Goal: Task Accomplishment & Management: Manage account settings

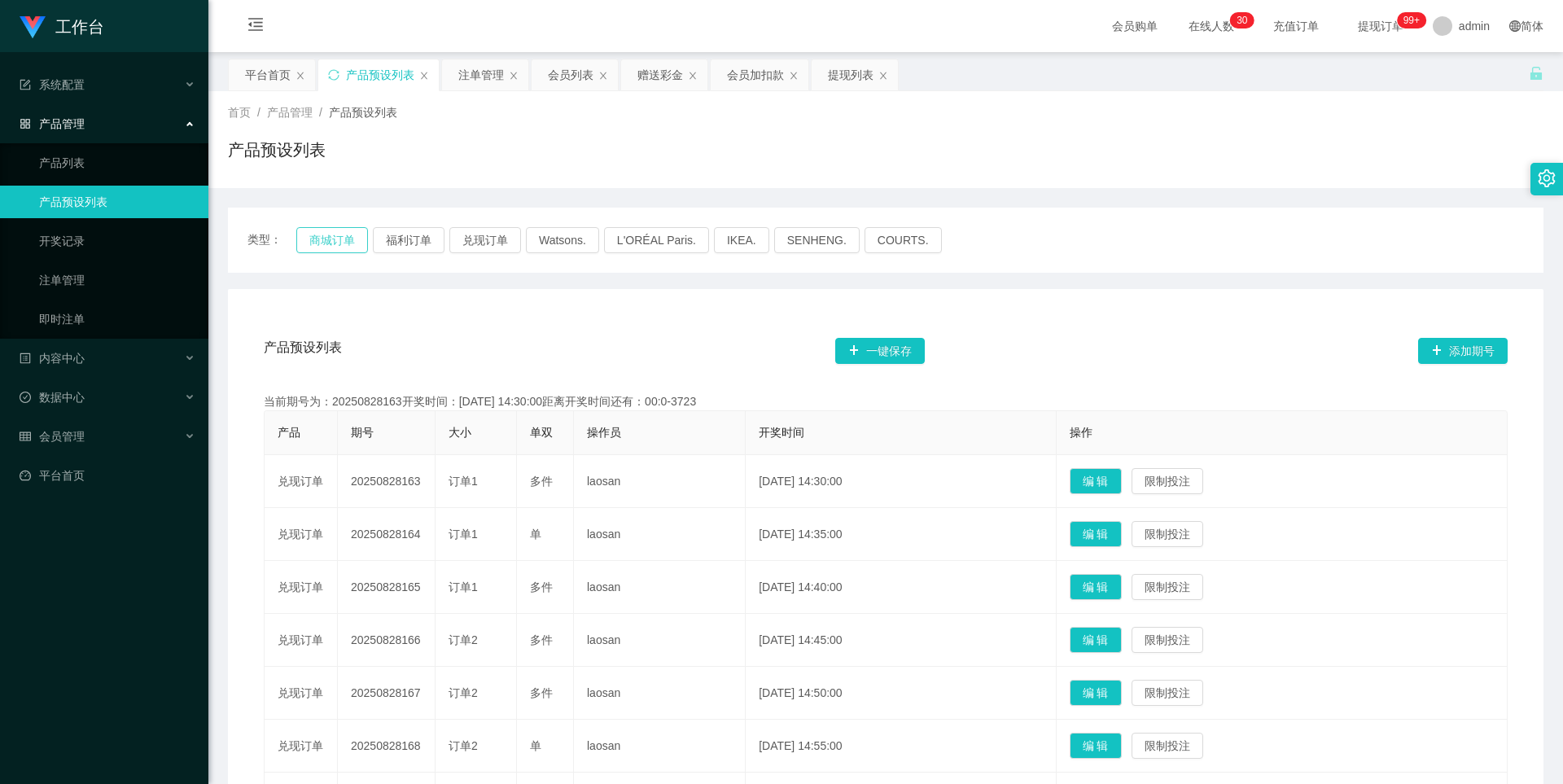
click at [330, 237] on button "商城订单" at bounding box center [332, 240] width 72 height 26
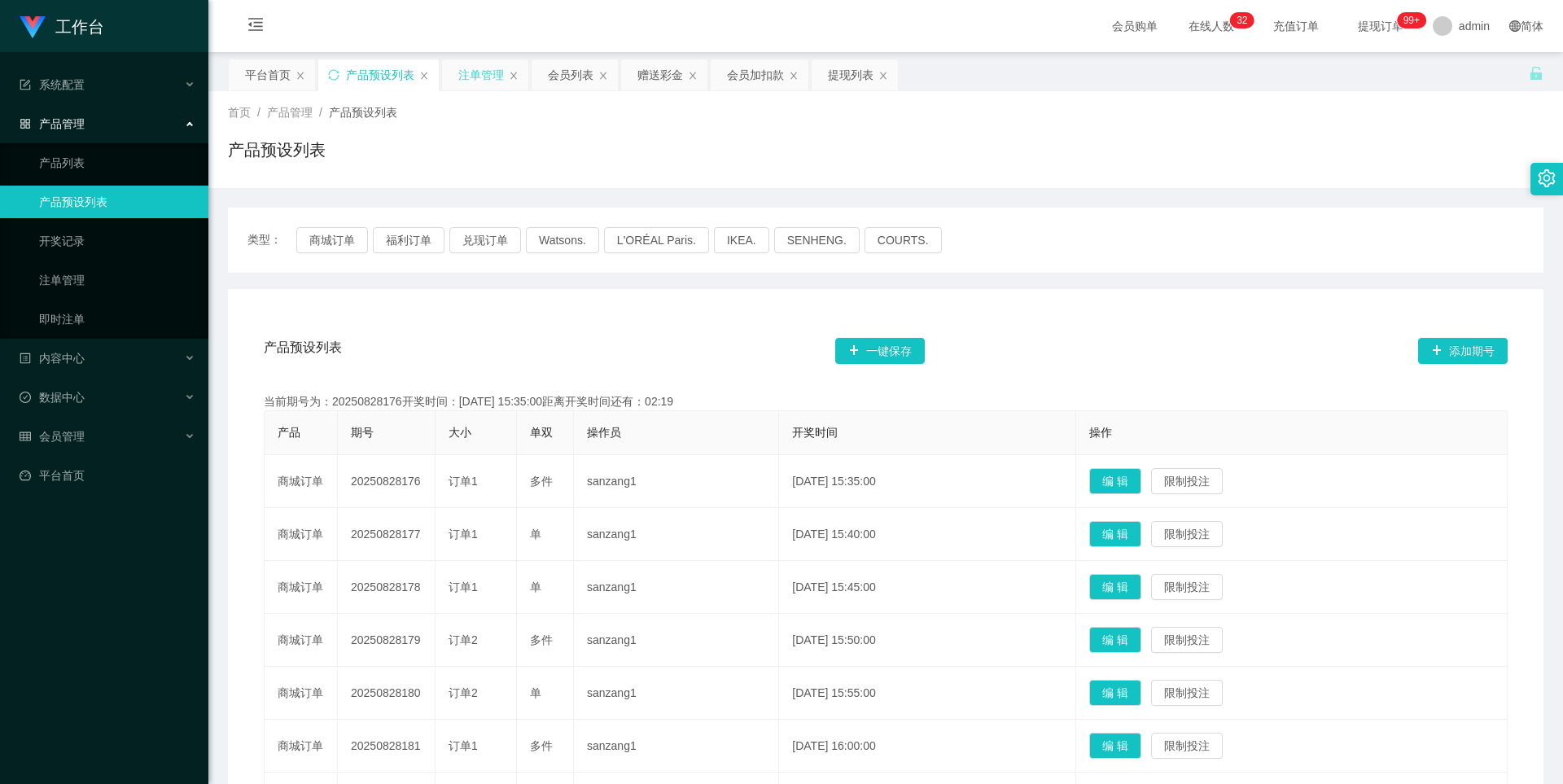
click at [478, 72] on div "注单管理" at bounding box center [481, 75] width 46 height 31
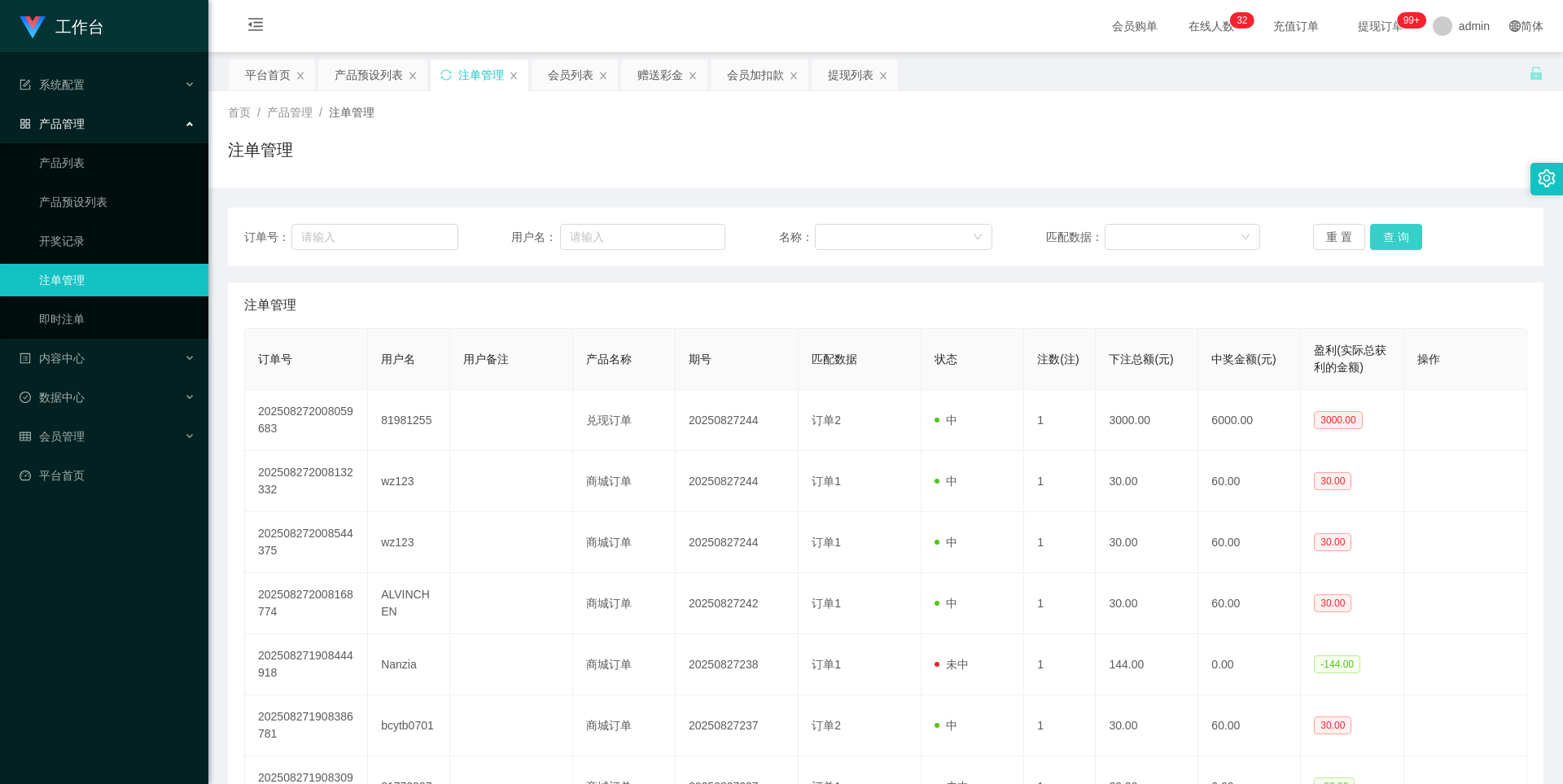
click at [1387, 237] on button "查 询" at bounding box center [1396, 237] width 52 height 26
click at [1297, 130] on div "首页 / 产品管理 / 注单管理 / 注单管理" at bounding box center [885, 139] width 1315 height 71
click at [1402, 238] on button "查 询" at bounding box center [1396, 237] width 52 height 26
click at [1399, 238] on button "查 询" at bounding box center [1396, 237] width 52 height 26
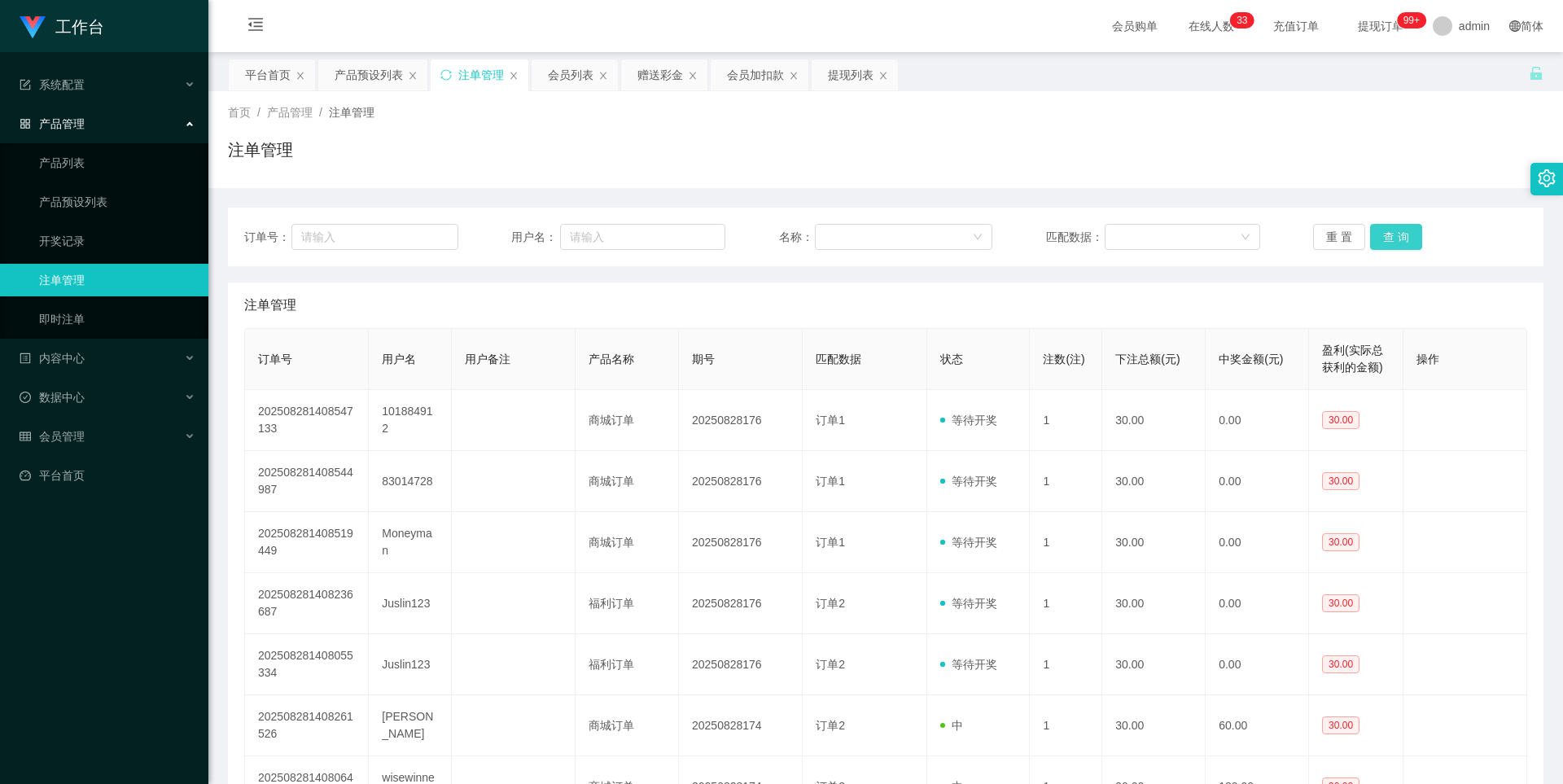
click at [1389, 235] on button "查 询" at bounding box center [1396, 237] width 52 height 26
click at [1398, 233] on button "查 询" at bounding box center [1396, 237] width 52 height 26
click at [1385, 229] on button "查 询" at bounding box center [1396, 237] width 52 height 26
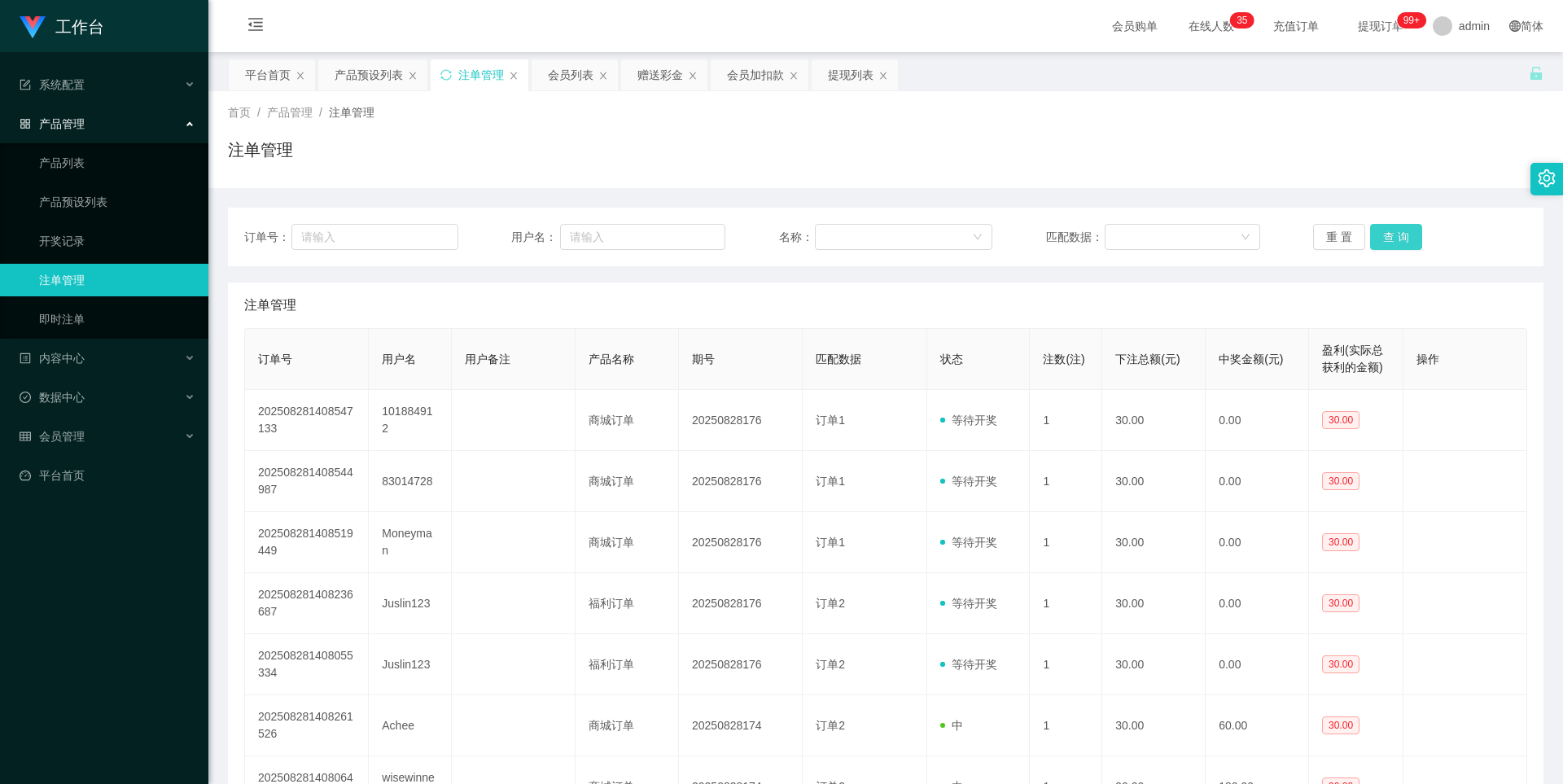
click at [1385, 229] on button "查 询" at bounding box center [1396, 237] width 52 height 26
click at [615, 244] on input "text" at bounding box center [643, 237] width 165 height 26
paste input "Sunny"
type input "Sunny"
click at [1382, 232] on button "查 询" at bounding box center [1396, 237] width 52 height 26
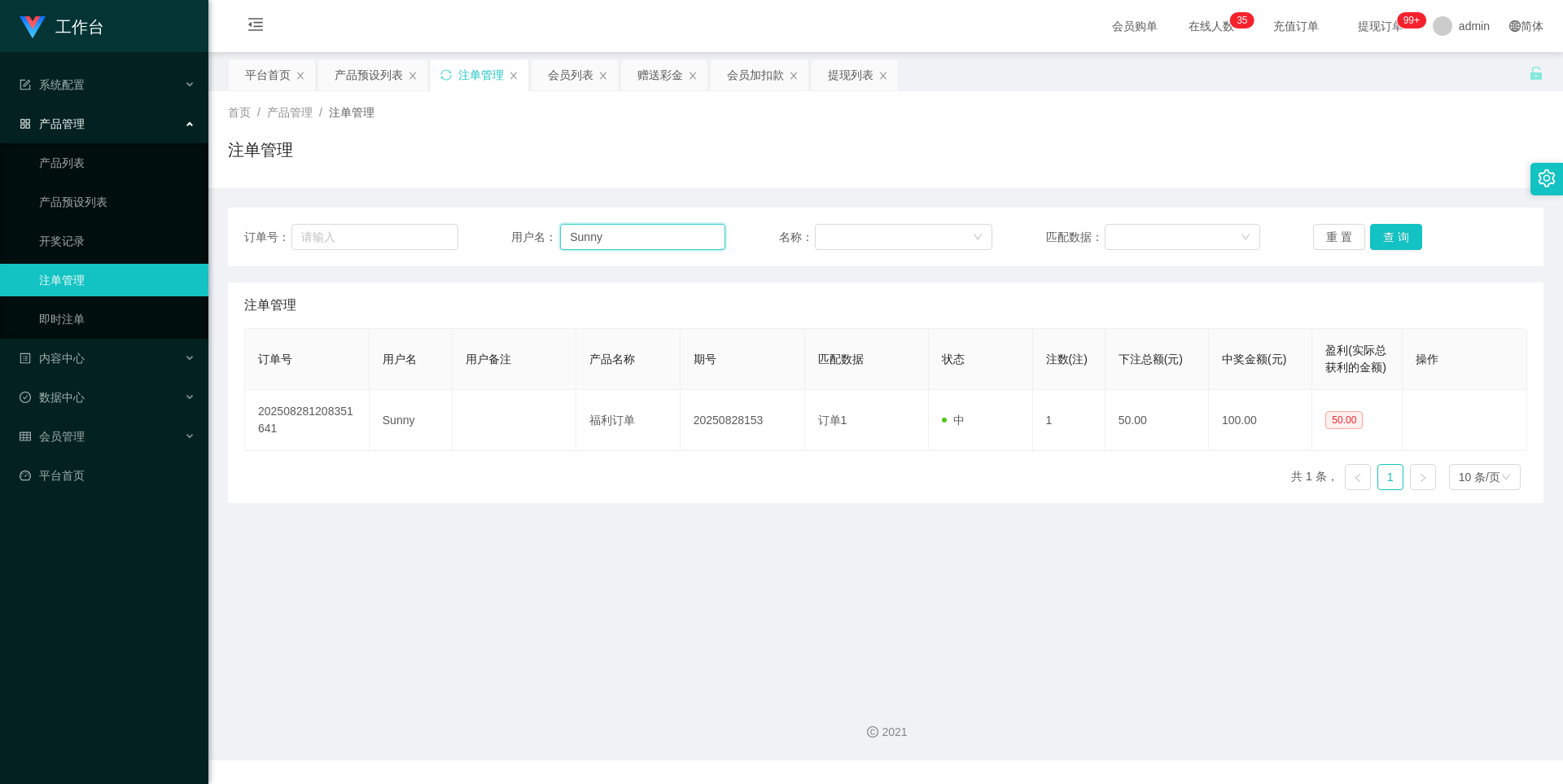
drag, startPoint x: 633, startPoint y: 240, endPoint x: 288, endPoint y: 229, distance: 345.2
click at [249, 230] on div "订单号： 用户名： Sunny 名称： 匹配数据： 重 置 查 询" at bounding box center [886, 237] width 1283 height 26
click at [1387, 235] on button "查 询" at bounding box center [1396, 237] width 52 height 26
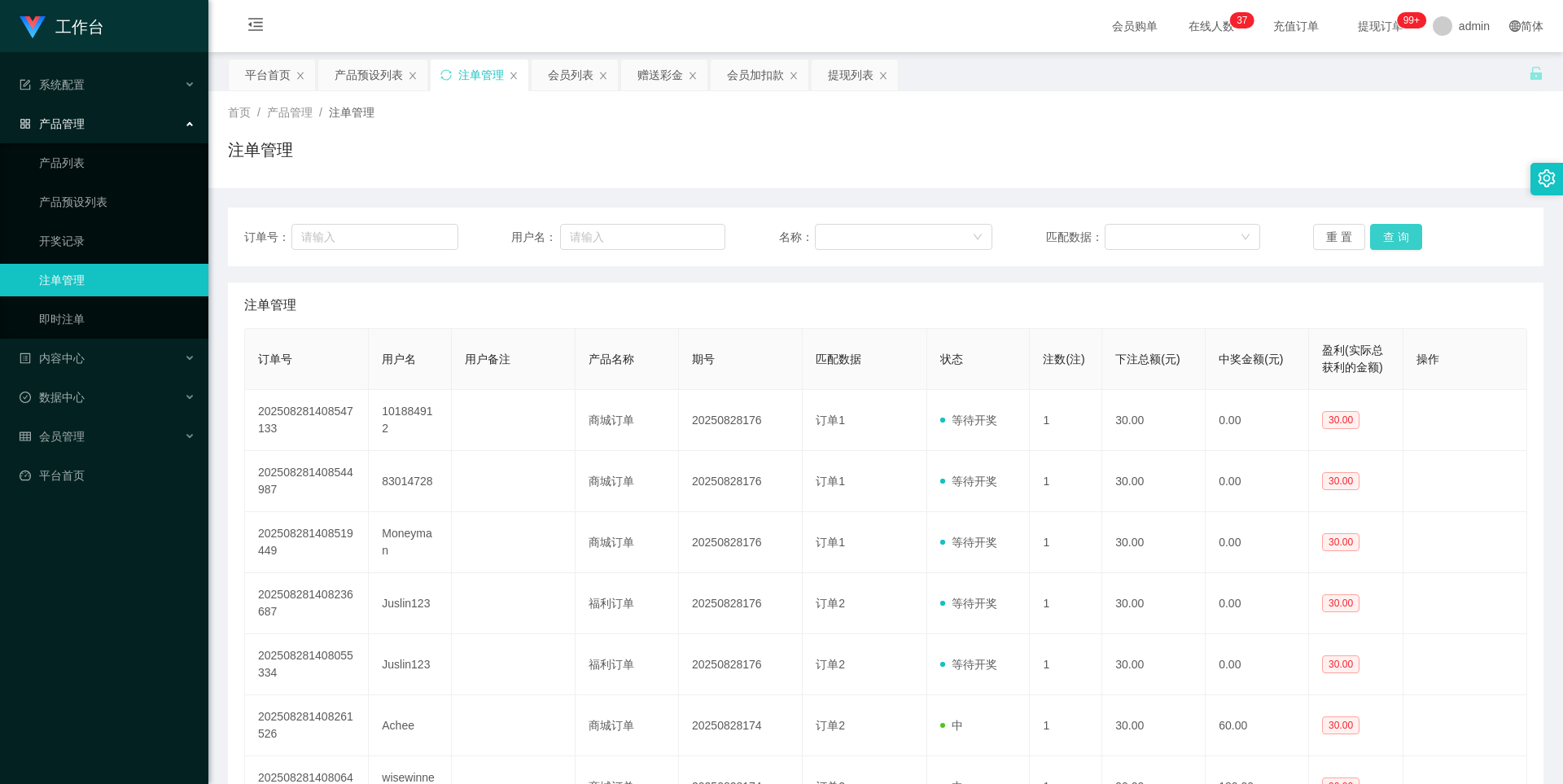
click at [1404, 242] on button "查 询" at bounding box center [1396, 237] width 52 height 26
click at [361, 65] on div "产品预设列表" at bounding box center [369, 75] width 68 height 31
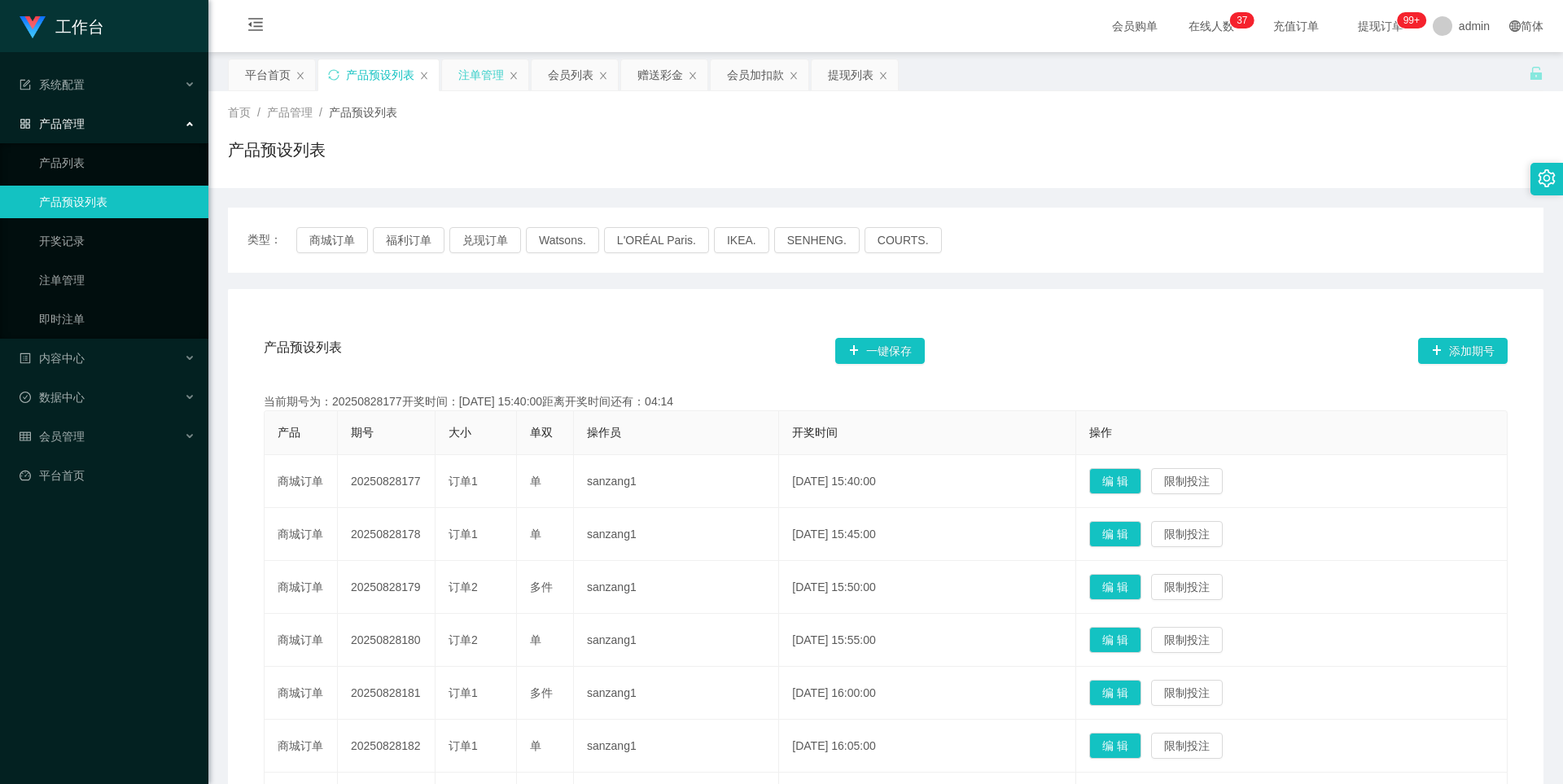
click at [471, 73] on div "注单管理" at bounding box center [481, 75] width 46 height 31
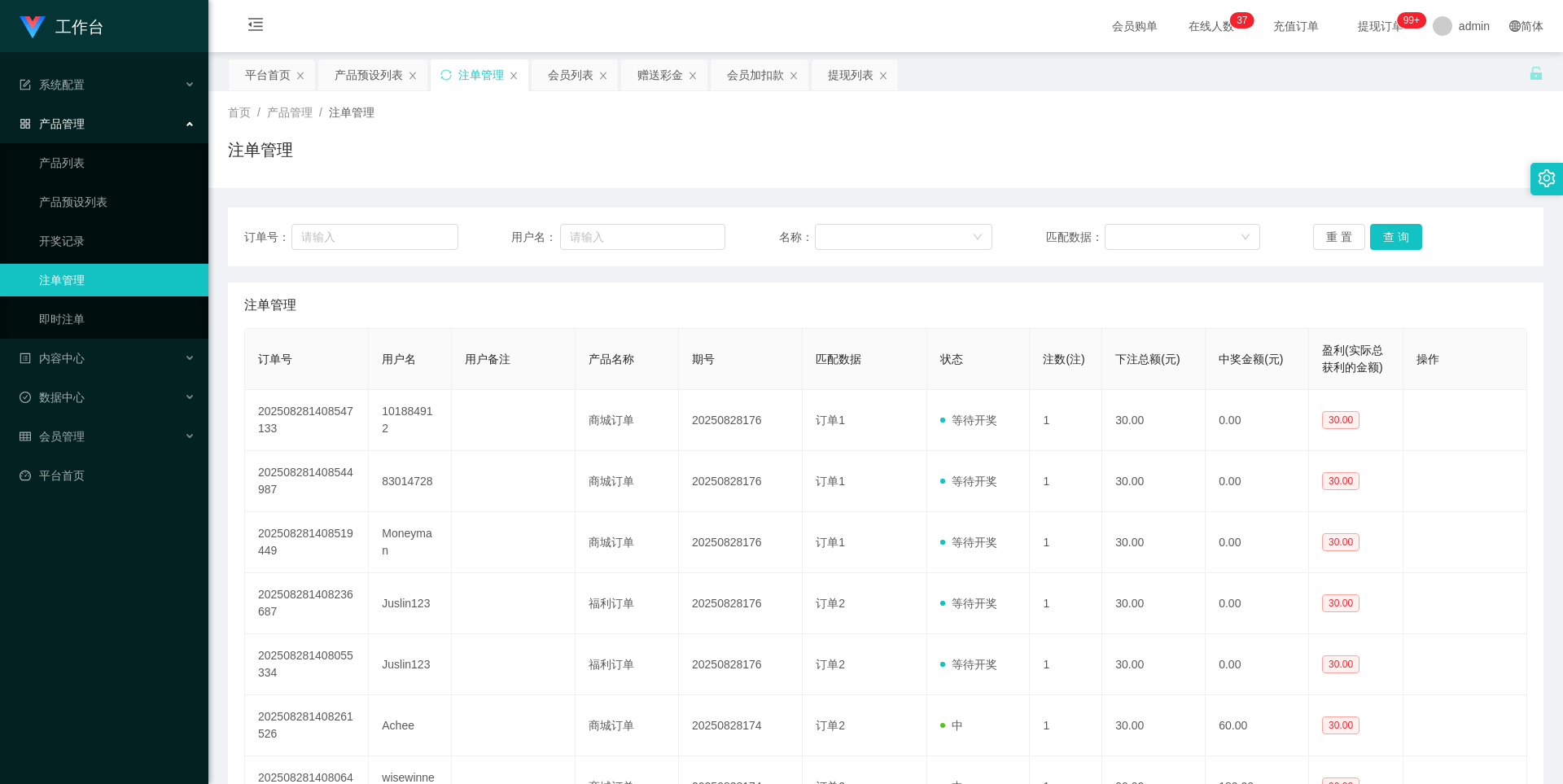
click at [1405, 221] on div "订单号： 用户名： 名称： 匹配数据： 重 置 查 询" at bounding box center [885, 237] width 1315 height 58
click at [1399, 234] on button "查 询" at bounding box center [1396, 237] width 52 height 26
click at [1392, 228] on button "查 询" at bounding box center [1396, 237] width 52 height 26
click at [1380, 240] on button "查 询" at bounding box center [1396, 237] width 52 height 26
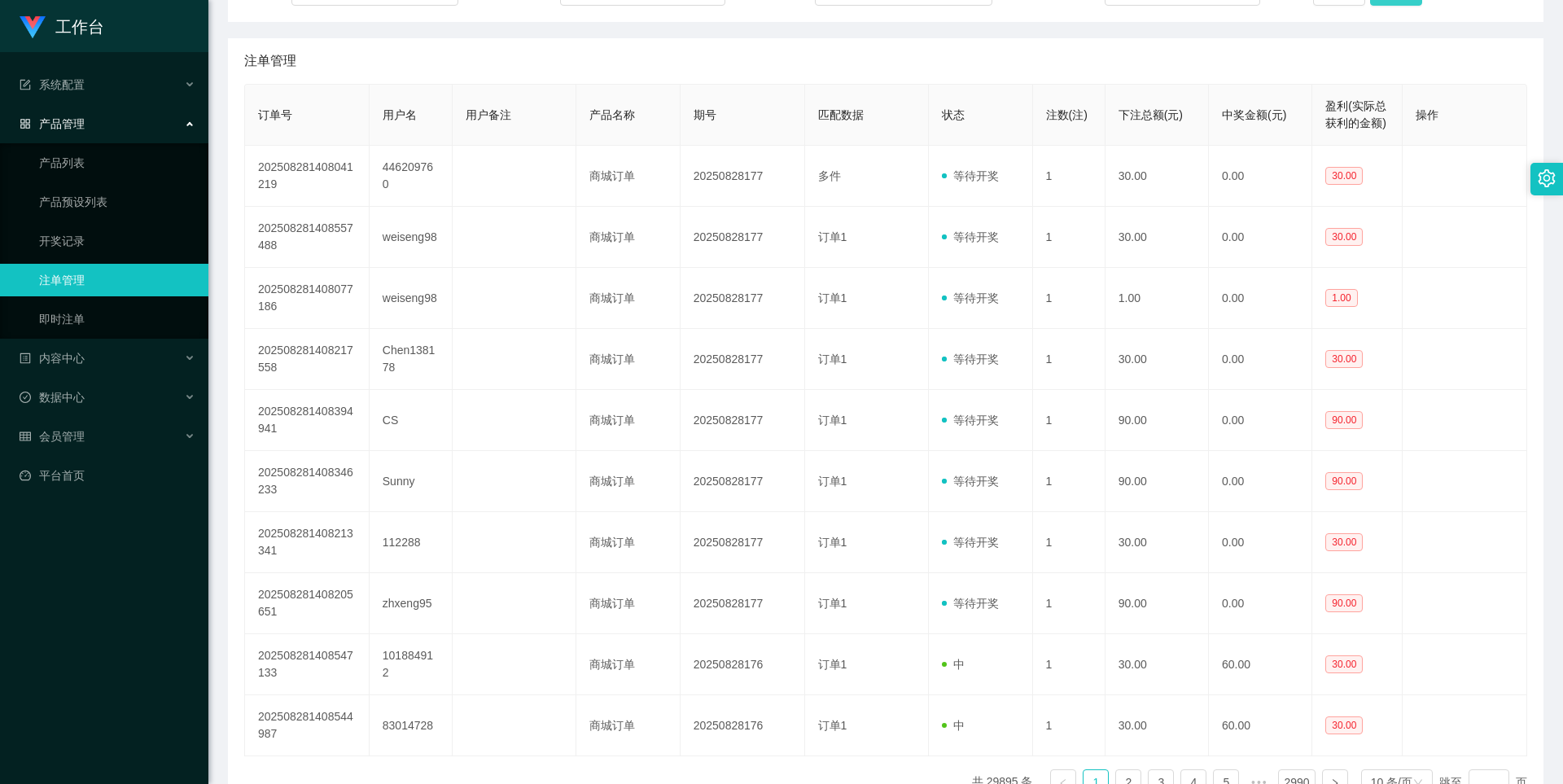
scroll to position [163, 0]
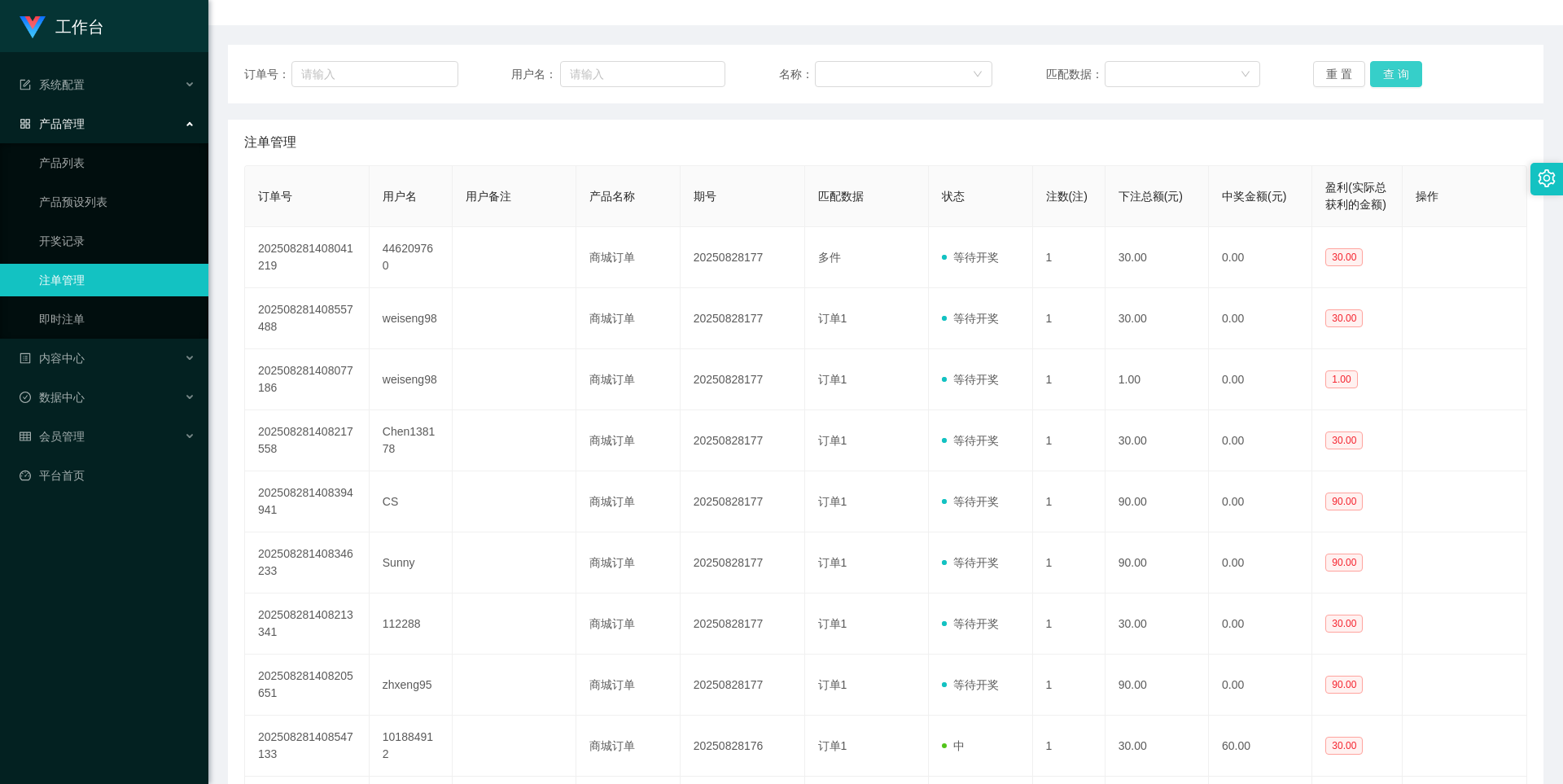
click at [1391, 68] on button "查 询" at bounding box center [1396, 74] width 52 height 26
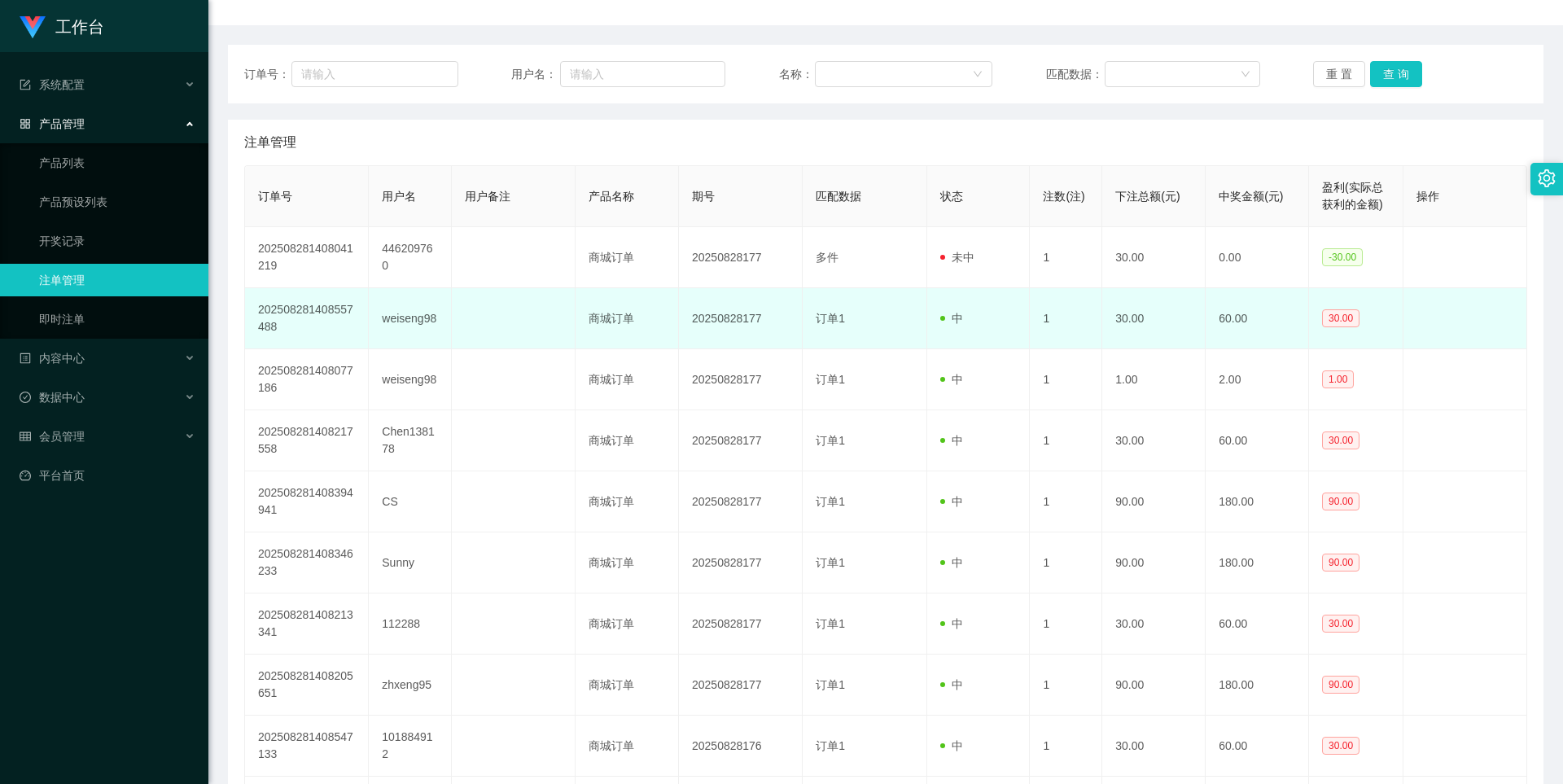
scroll to position [121, 0]
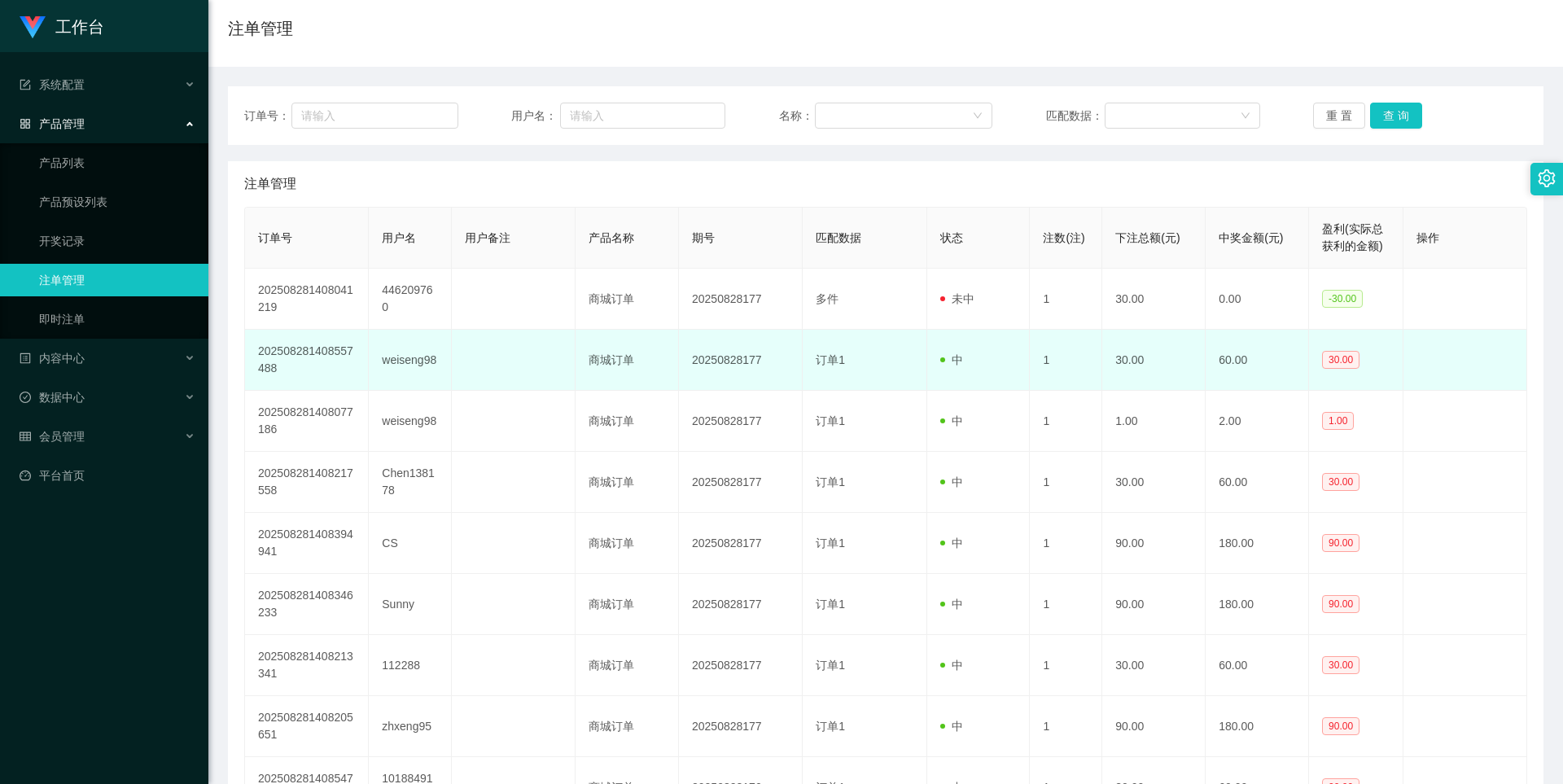
drag, startPoint x: 506, startPoint y: 380, endPoint x: 519, endPoint y: 353, distance: 30.0
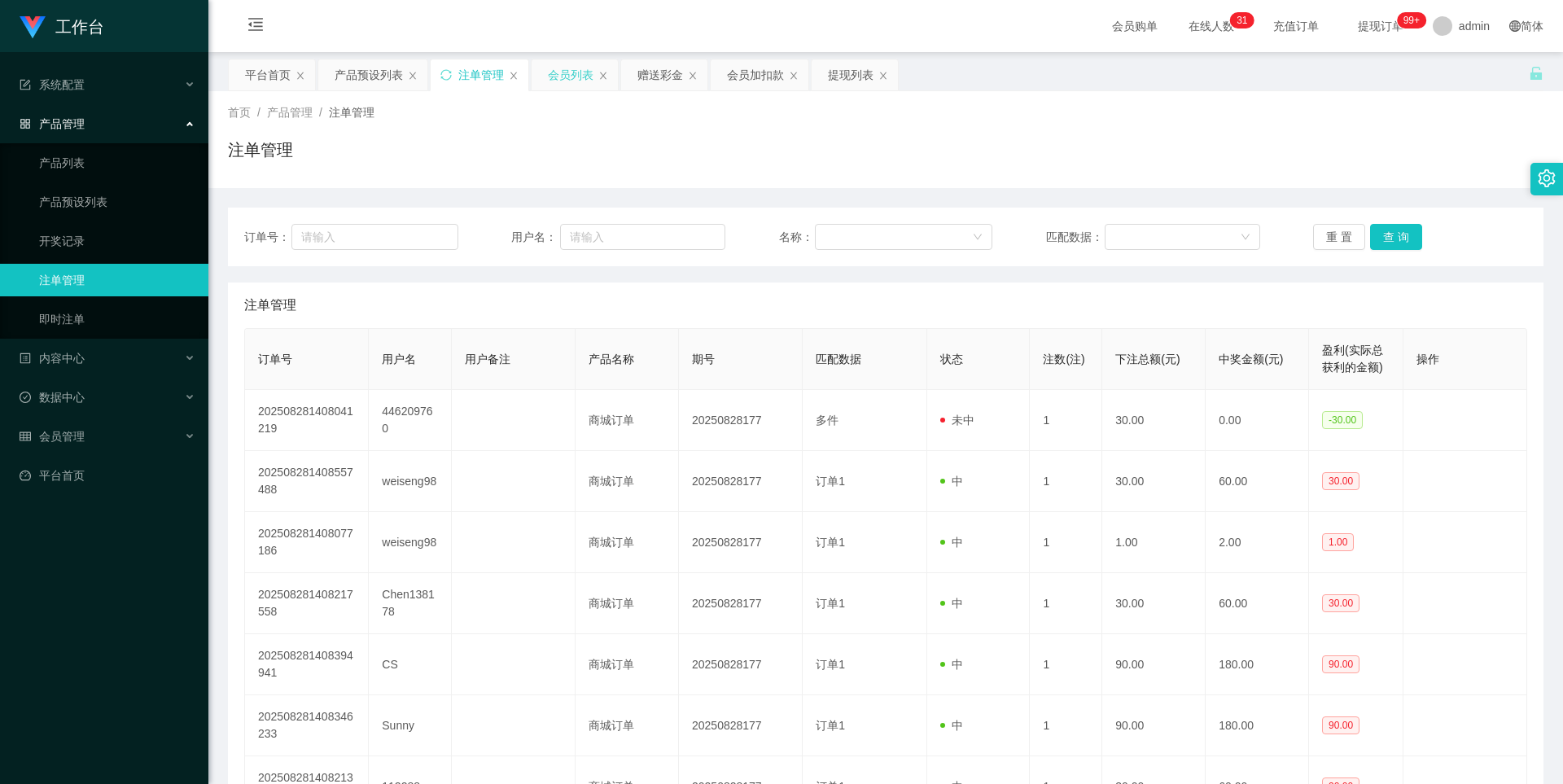
click at [569, 80] on div "会员列表" at bounding box center [570, 75] width 46 height 31
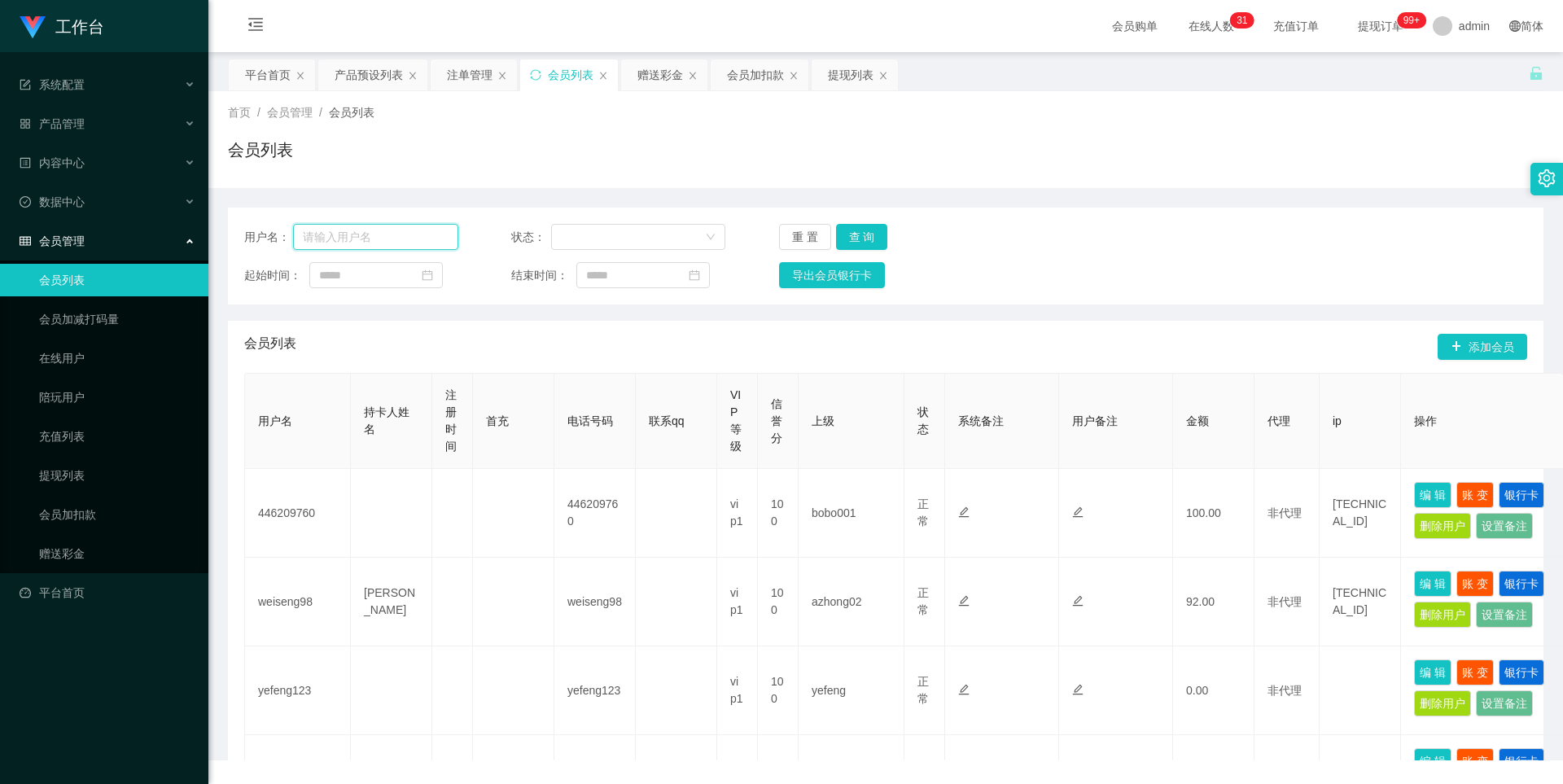
click at [376, 240] on input "text" at bounding box center [376, 237] width 165 height 26
paste input "Sunny"
type input "Sunny"
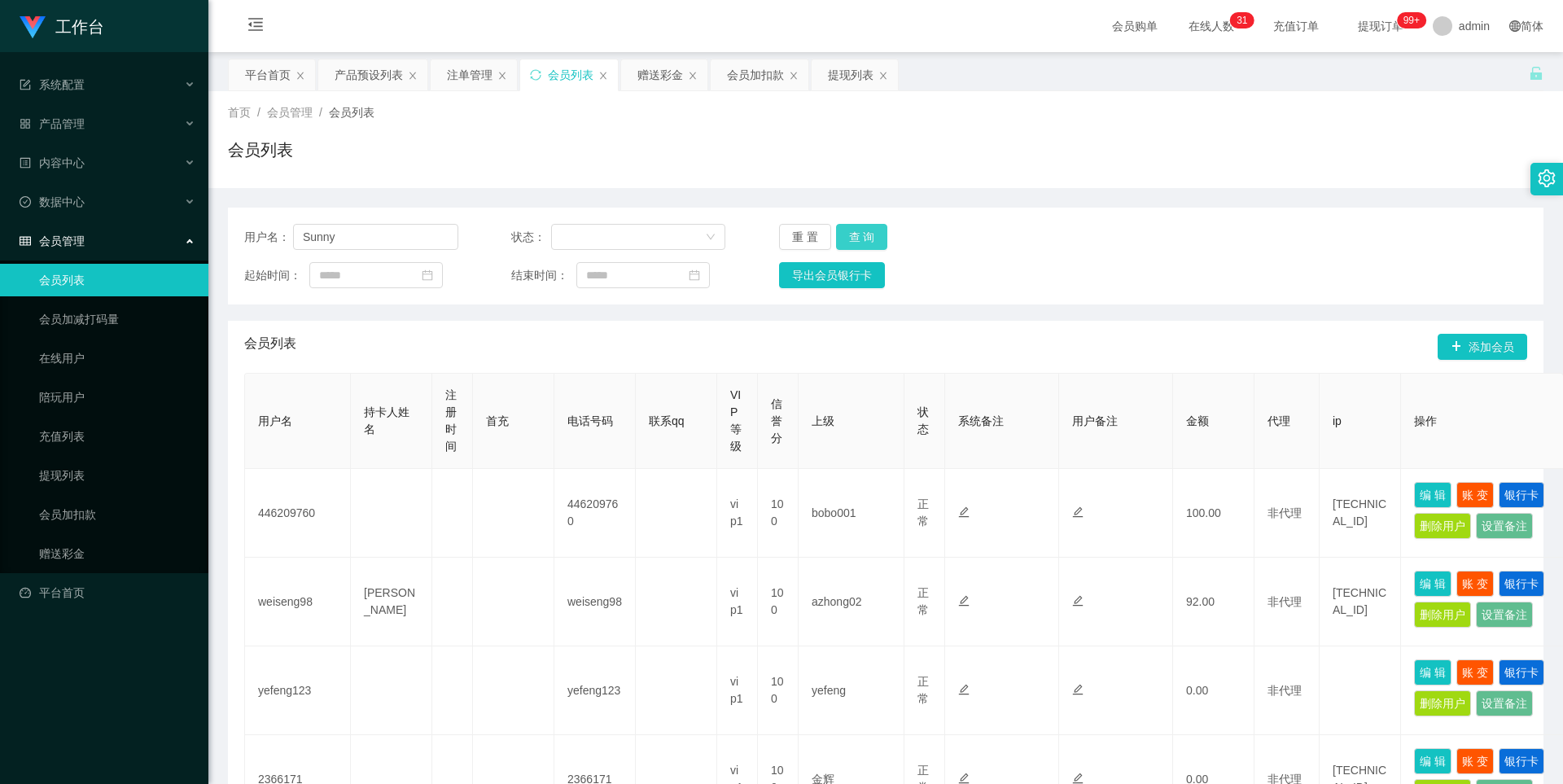
click at [876, 235] on button "查 询" at bounding box center [862, 237] width 52 height 26
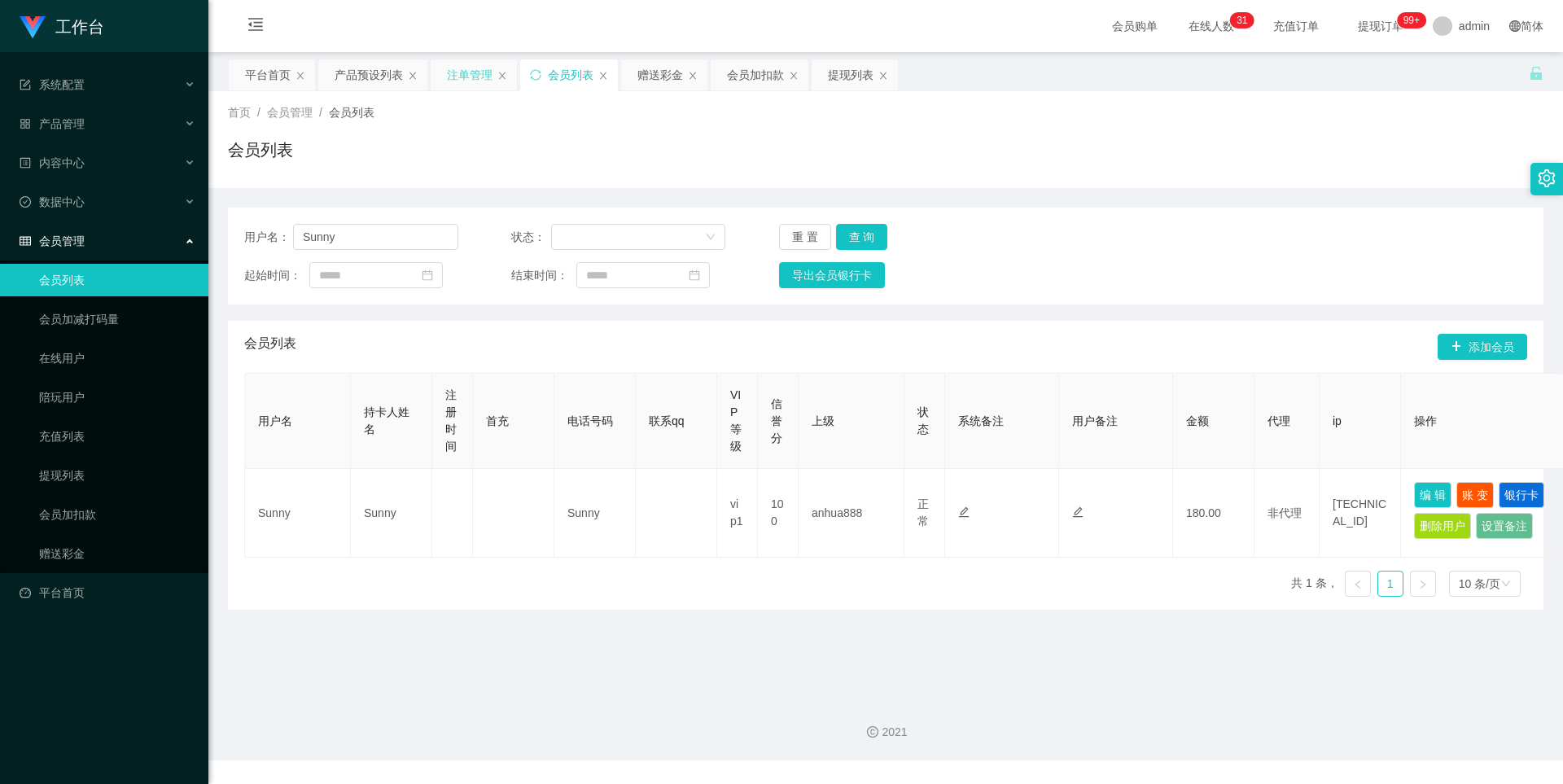
click at [464, 65] on div "注单管理" at bounding box center [469, 75] width 46 height 31
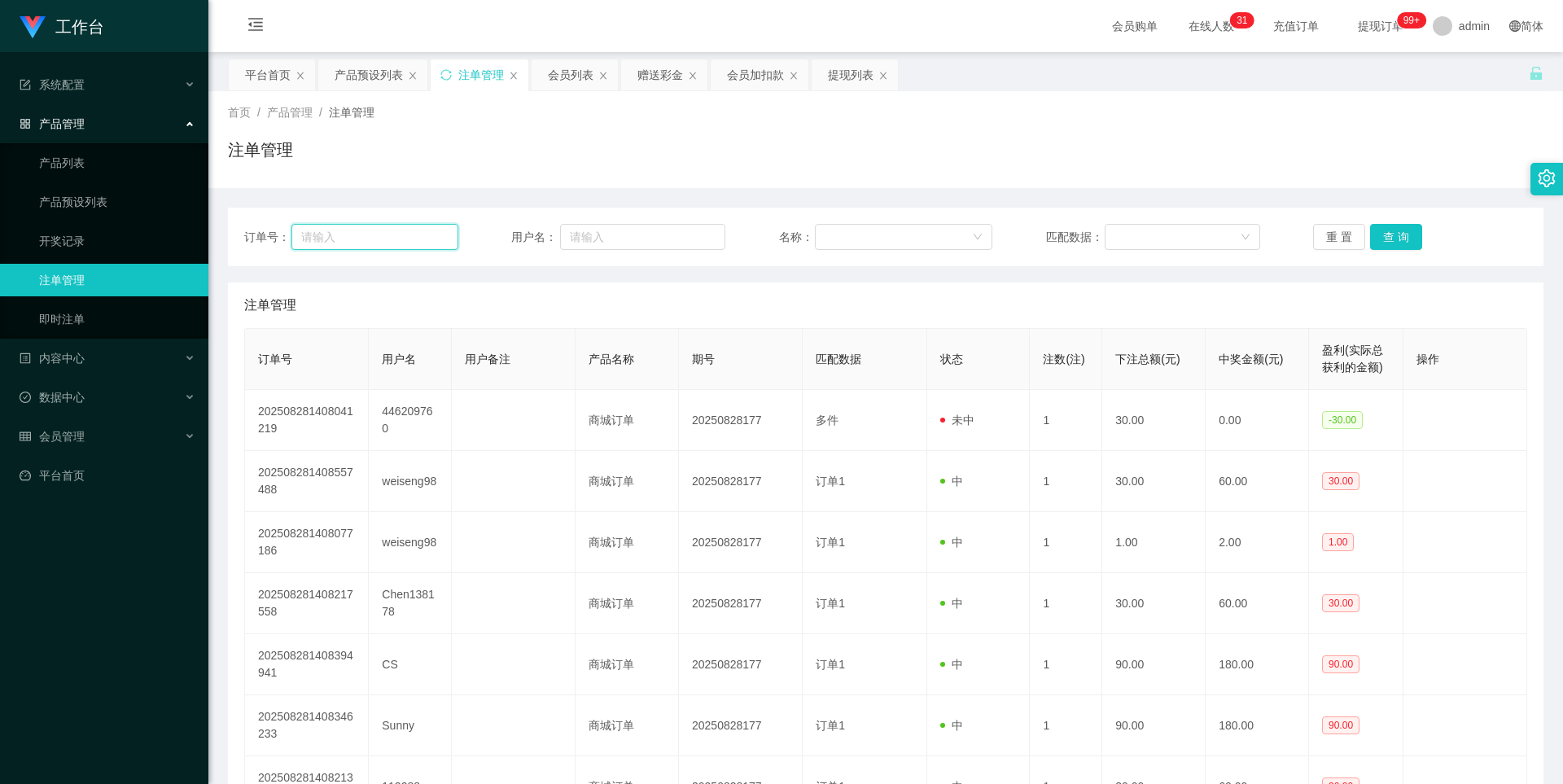
click at [366, 240] on input "text" at bounding box center [374, 237] width 166 height 26
drag, startPoint x: 616, startPoint y: 238, endPoint x: 641, endPoint y: 234, distance: 25.3
click at [617, 237] on input "text" at bounding box center [643, 237] width 165 height 26
paste input "Sunny"
type input "Sunny"
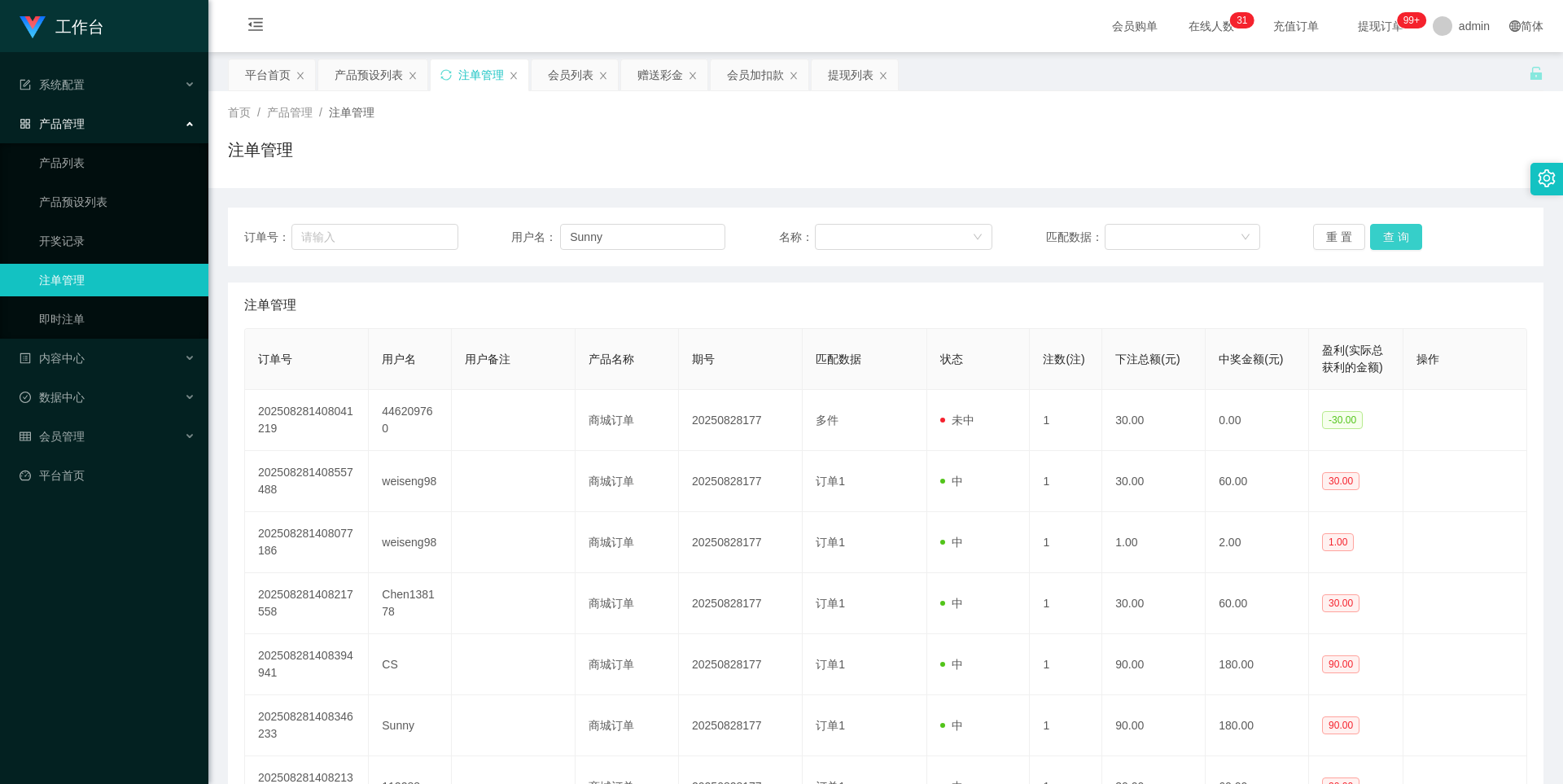
click at [1392, 235] on button "查 询" at bounding box center [1396, 237] width 52 height 26
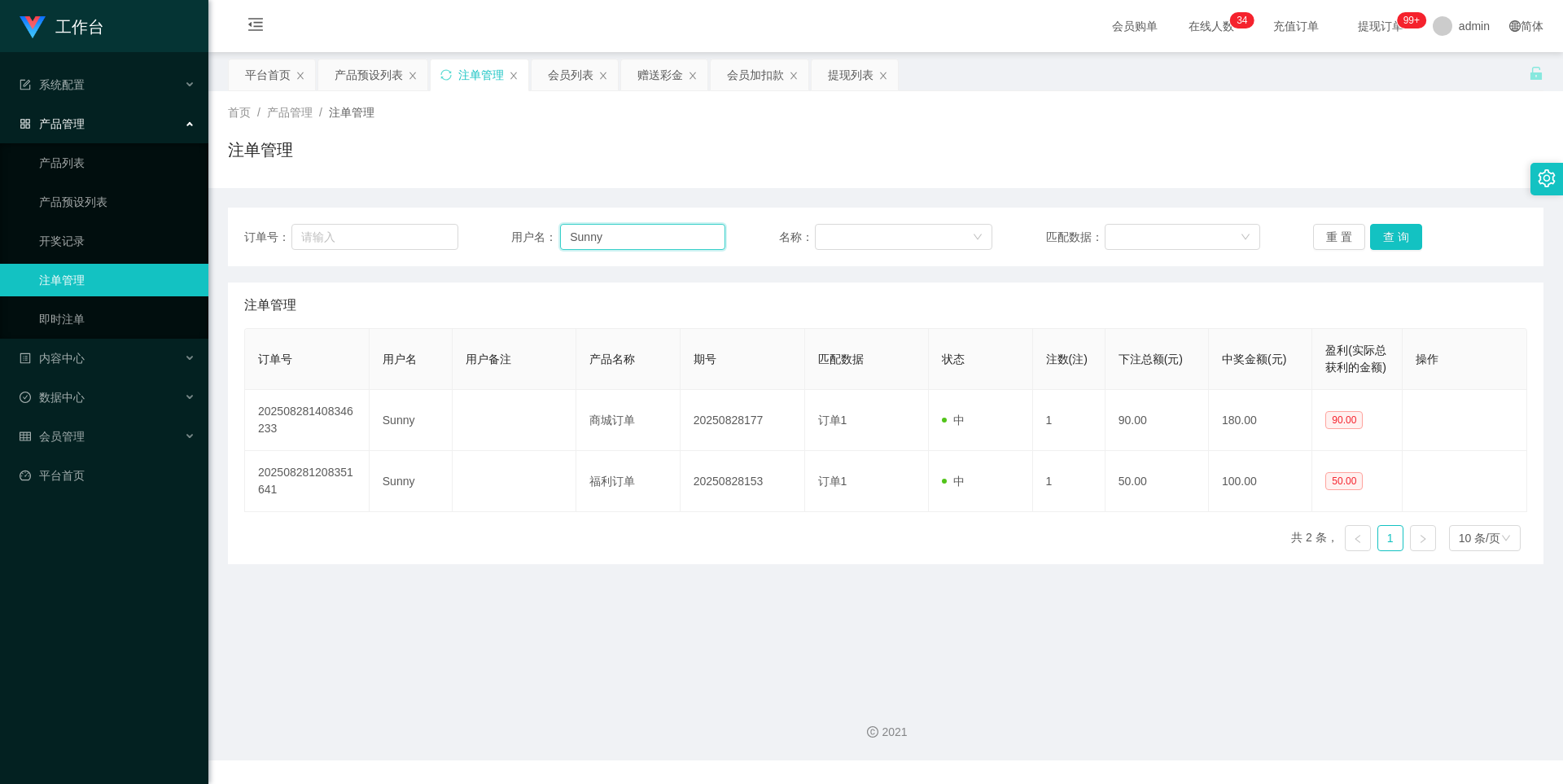
drag, startPoint x: 615, startPoint y: 239, endPoint x: 486, endPoint y: 233, distance: 129.1
click at [486, 233] on div "订单号： 用户名： Sunny 名称： 匹配数据： 重 置 查 询" at bounding box center [886, 237] width 1283 height 26
click at [560, 73] on div "会员列表" at bounding box center [570, 75] width 46 height 31
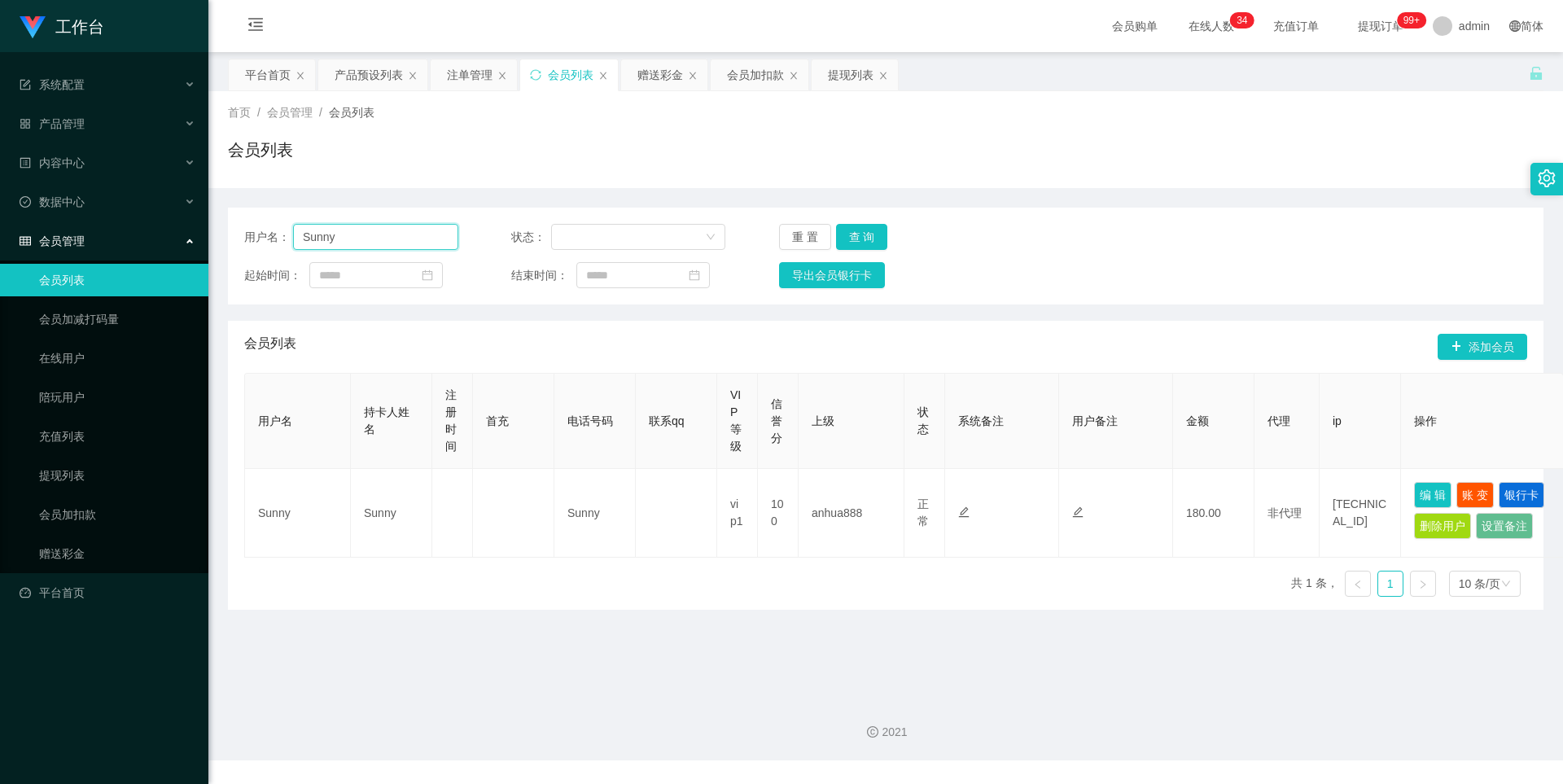
click at [366, 245] on input "Sunny" at bounding box center [376, 237] width 165 height 26
click at [864, 229] on button "查 询" at bounding box center [862, 237] width 52 height 26
click at [848, 74] on div "提现列表" at bounding box center [850, 75] width 46 height 31
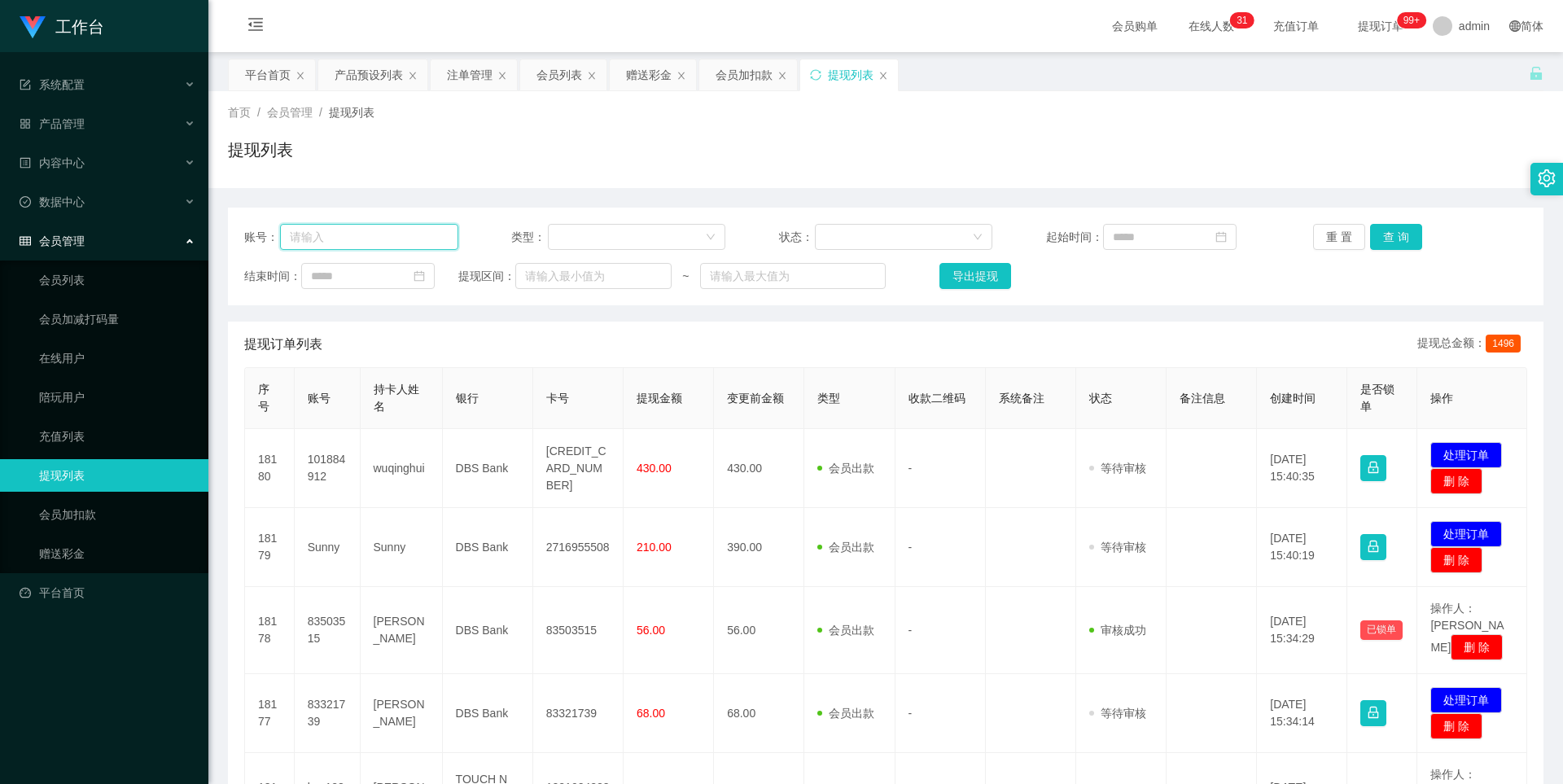
click at [313, 243] on input "text" at bounding box center [369, 237] width 179 height 26
paste input "Sunny"
type input "Sunny"
click at [1399, 233] on button "查 询" at bounding box center [1396, 237] width 52 height 26
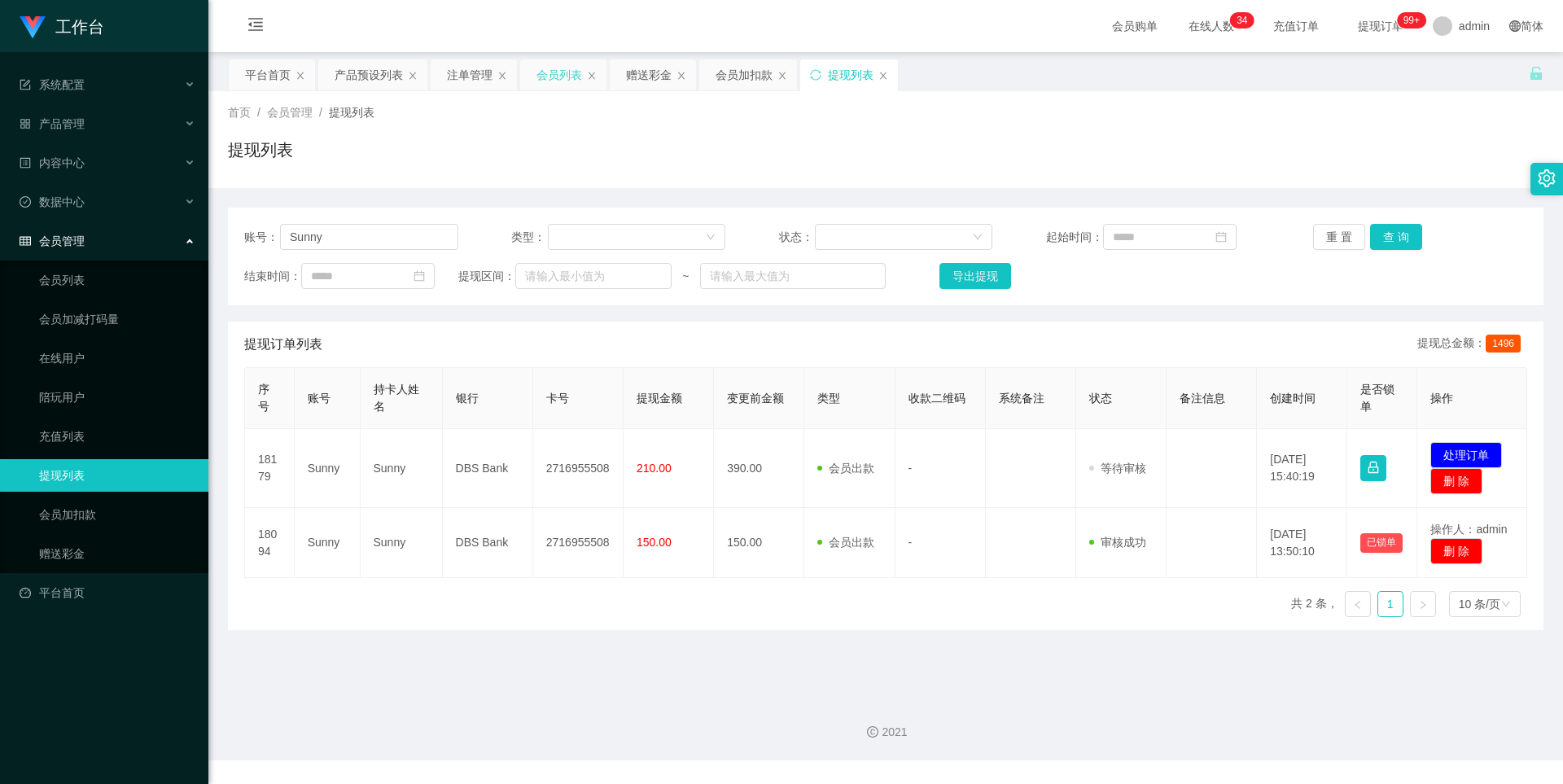
click at [559, 79] on div "会员列表" at bounding box center [559, 75] width 46 height 31
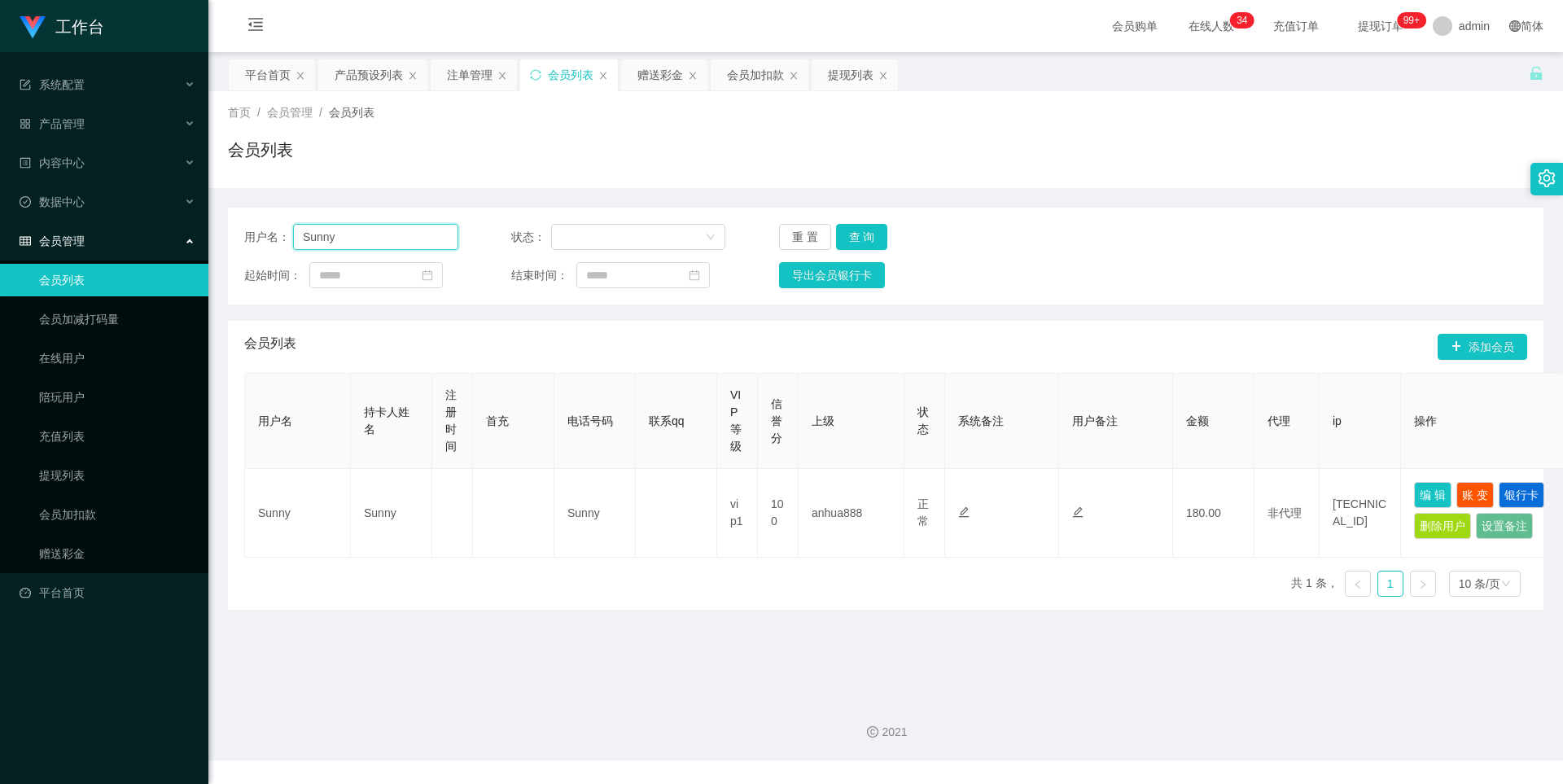
drag, startPoint x: 370, startPoint y: 239, endPoint x: 800, endPoint y: 221, distance: 430.4
click at [370, 239] on input "Sunny" at bounding box center [376, 237] width 165 height 26
click at [870, 227] on button "查 询" at bounding box center [862, 237] width 52 height 26
click at [1136, 593] on div "用户名 持卡人姓名 注册时间 首充 电话号码 联系qq VIP等级 信誉分 上级 状态 系统备注 用户备注 金额 代理 ip 操作 Sunny Sunny S…" at bounding box center [886, 491] width 1283 height 237
click at [848, 78] on div "提现列表" at bounding box center [850, 75] width 46 height 31
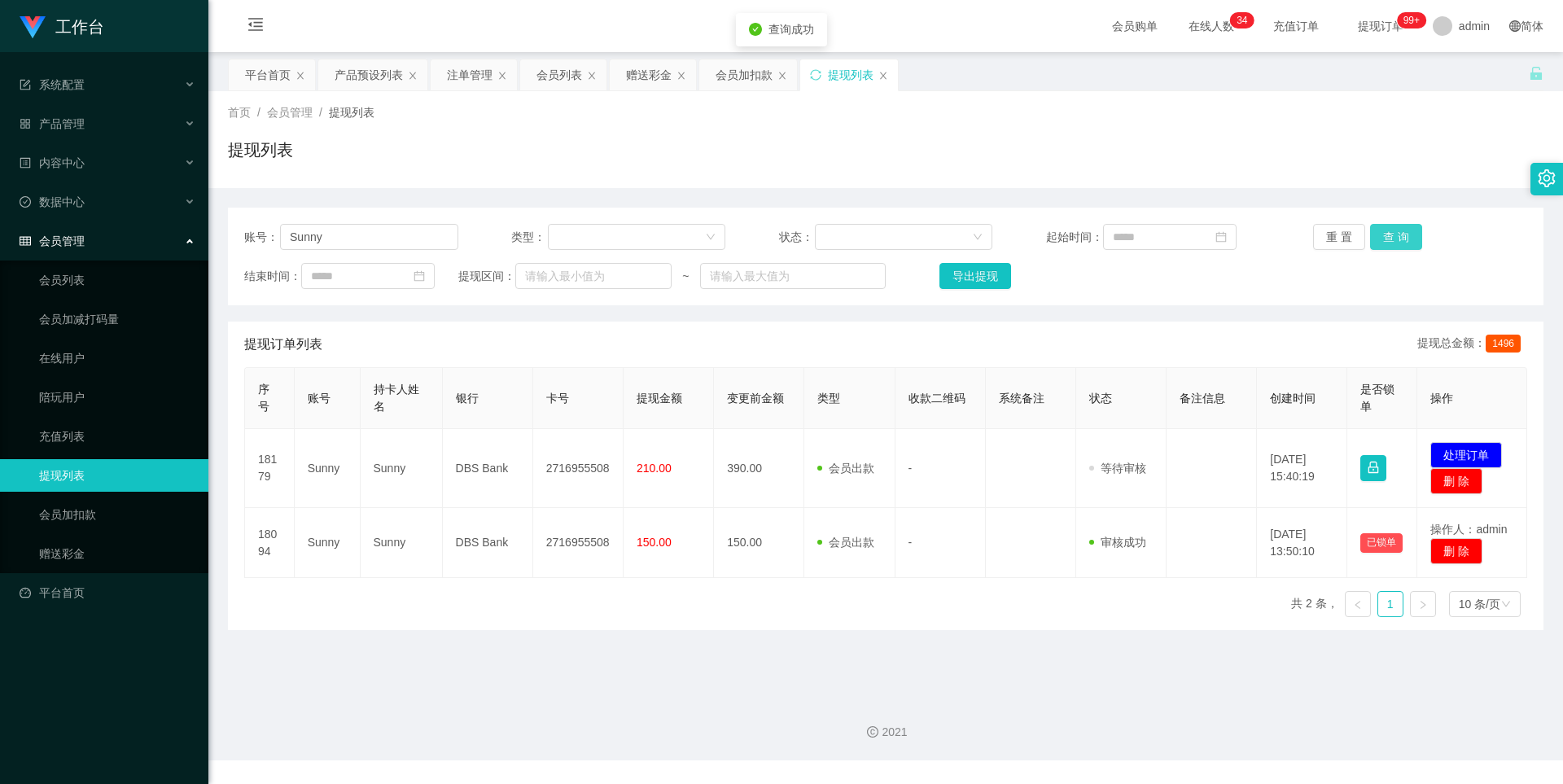
click at [1405, 235] on button "查 询" at bounding box center [1396, 237] width 52 height 26
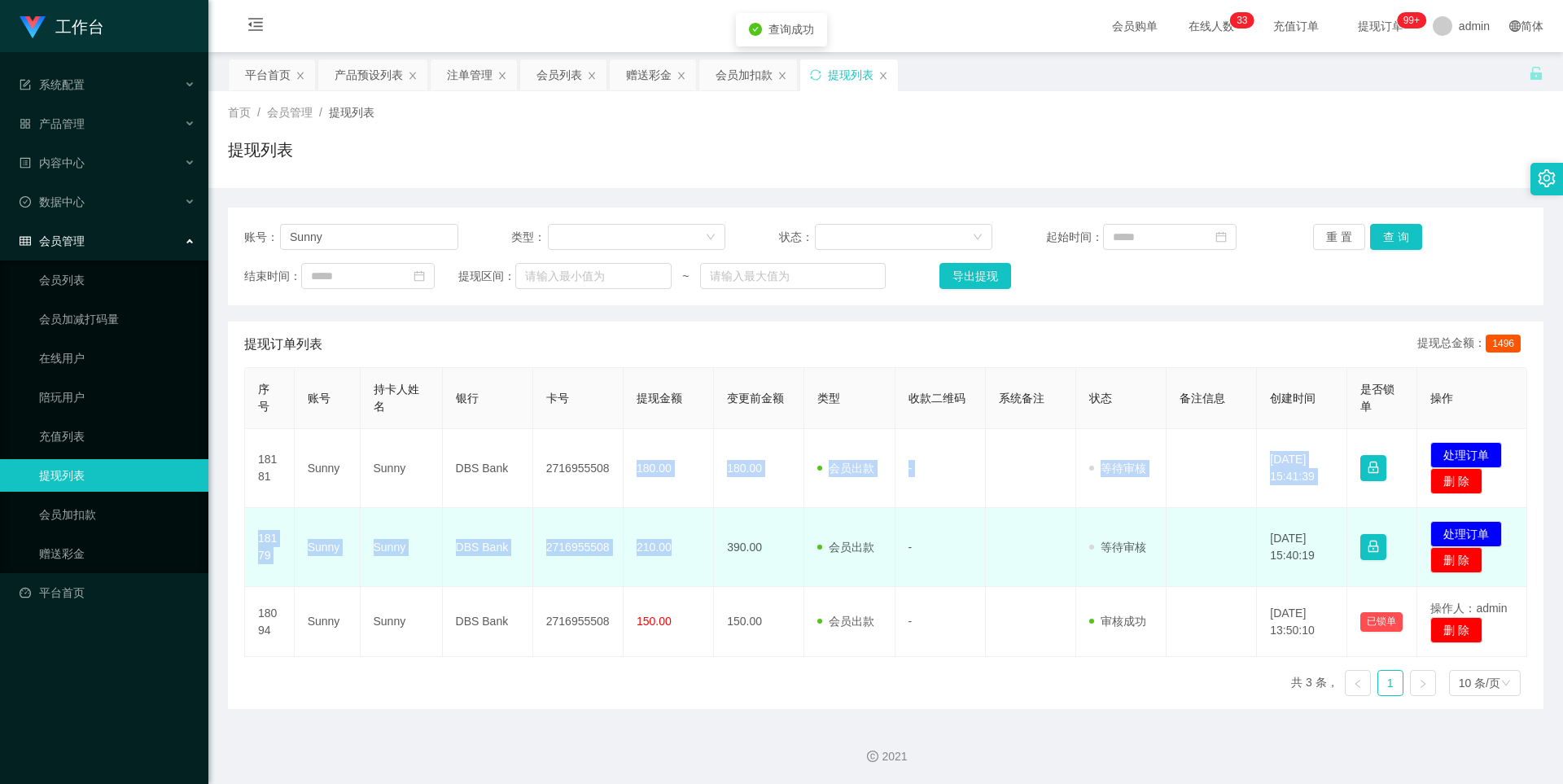
drag, startPoint x: 633, startPoint y: 462, endPoint x: 688, endPoint y: 557, distance: 109.8
click at [688, 557] on tbody "18181 Sunny Sunny DBS Bank 2716955508 180.00 180.00 会员出款 人工取款 - 审核驳回 审核成功 等待审核 …" at bounding box center [885, 542] width 1282 height 228
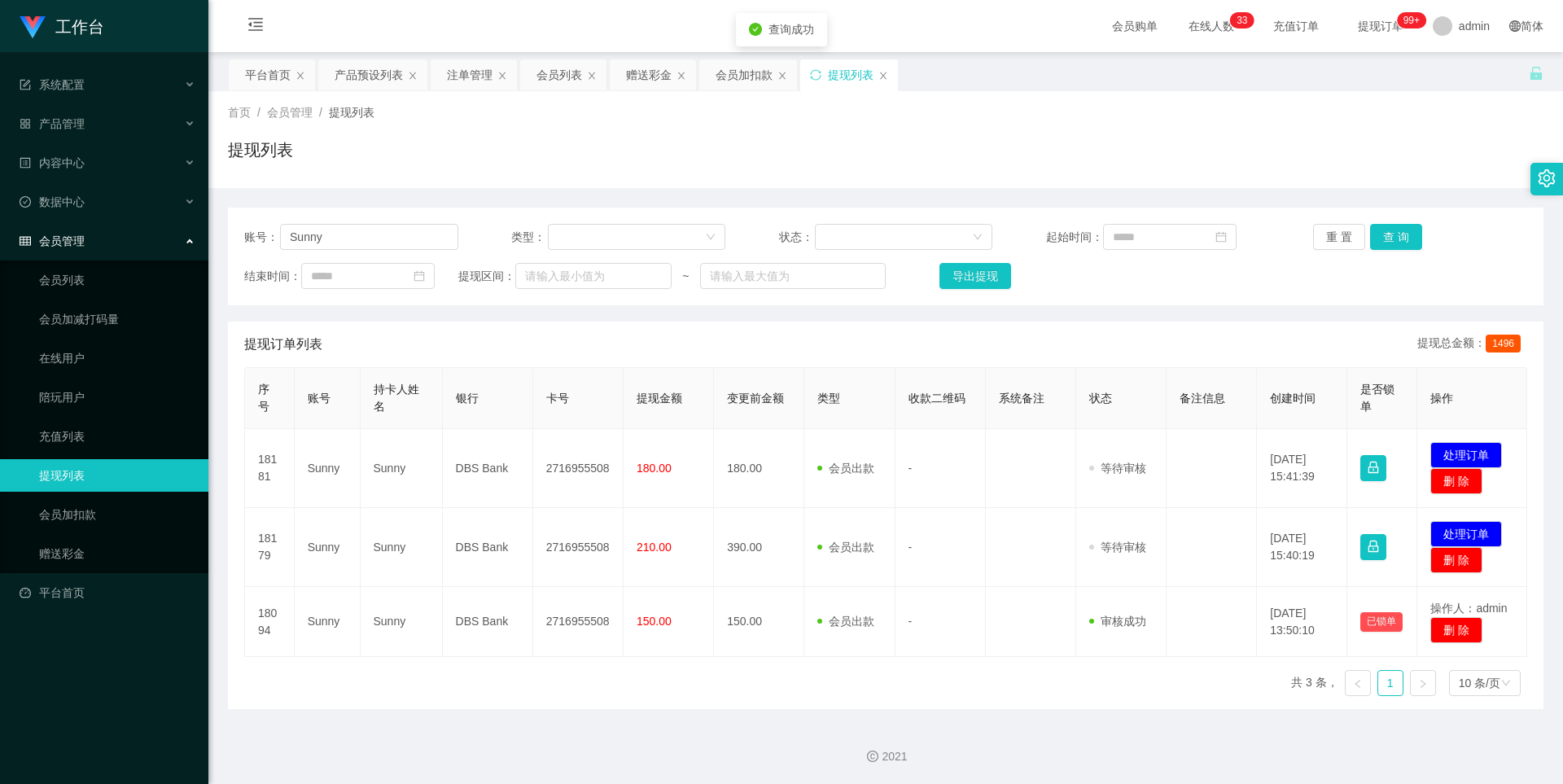
click at [830, 673] on div "序号 账号 持卡人姓名 银行 卡号 提现金额 变更前金额 类型 收款二维码 系统备注 状态 备注信息 创建时间 是否锁单 操作 18181 Sunny Sun…" at bounding box center [886, 538] width 1283 height 342
click at [864, 693] on div "序号 账号 持卡人姓名 银行 卡号 提现金额 变更前金额 类型 收款二维码 系统备注 状态 备注信息 创建时间 是否锁单 操作 18181 Sunny Sun…" at bounding box center [886, 538] width 1283 height 342
click at [543, 78] on div "会员列表" at bounding box center [559, 75] width 46 height 31
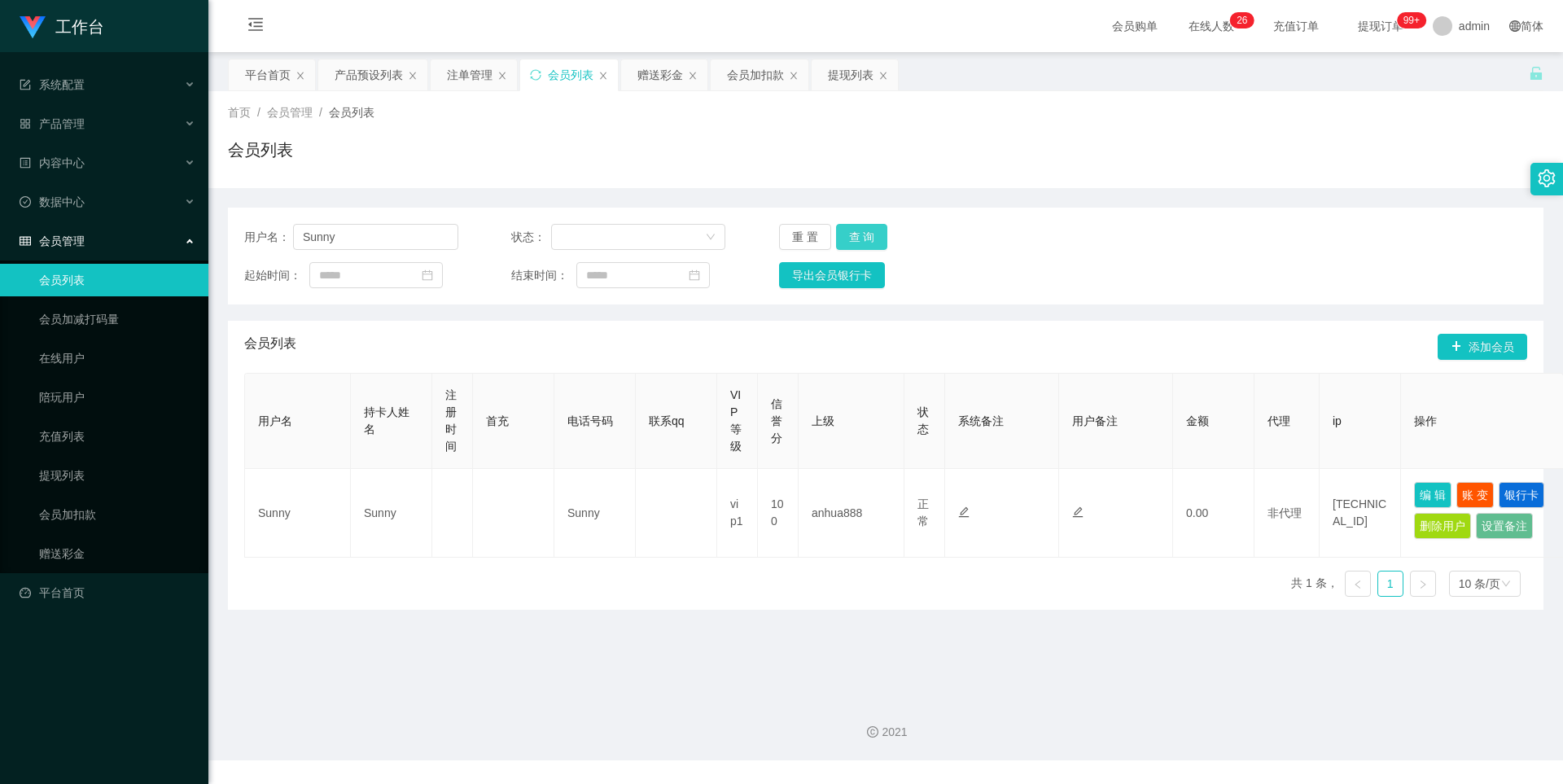
click at [847, 242] on button "查 询" at bounding box center [862, 237] width 52 height 26
drag, startPoint x: 353, startPoint y: 238, endPoint x: 135, endPoint y: 229, distance: 218.2
click at [135, 229] on section "工作台 系统配置 产品管理 产品列表 产品预设列表 开奖记录 注单管理 即时注单 内容中心 数据中心 会员管理 会员列表 会员加减打码量 在线用户 陪玩用户 …" at bounding box center [782, 379] width 1563 height 760
click at [471, 78] on div "注单管理" at bounding box center [469, 75] width 46 height 31
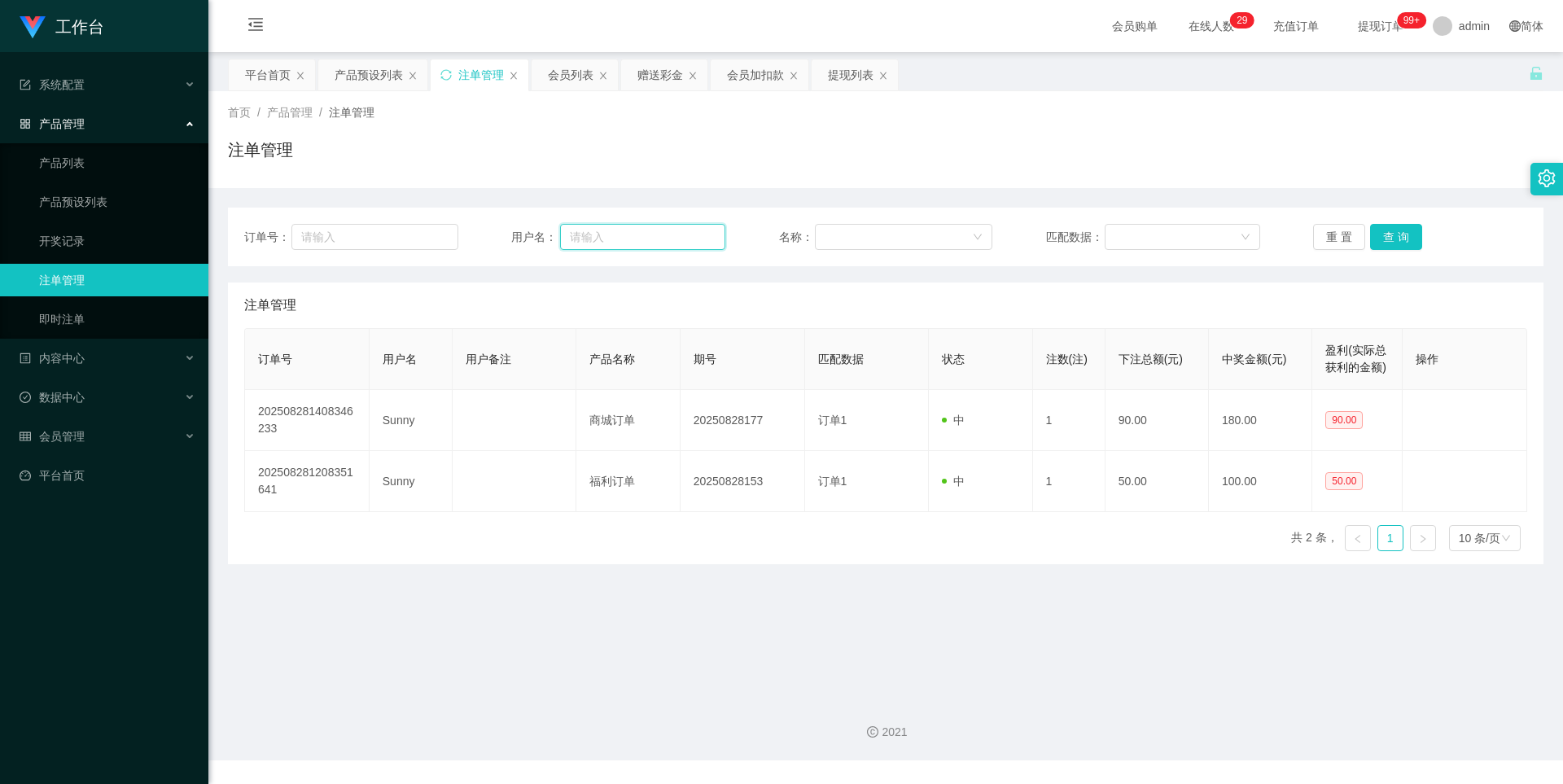
drag, startPoint x: 606, startPoint y: 242, endPoint x: 786, endPoint y: 237, distance: 180.1
click at [606, 242] on input "text" at bounding box center [643, 237] width 165 height 26
paste input "Sunny"
type input "Sunny"
click at [1388, 240] on button "查 询" at bounding box center [1396, 237] width 52 height 26
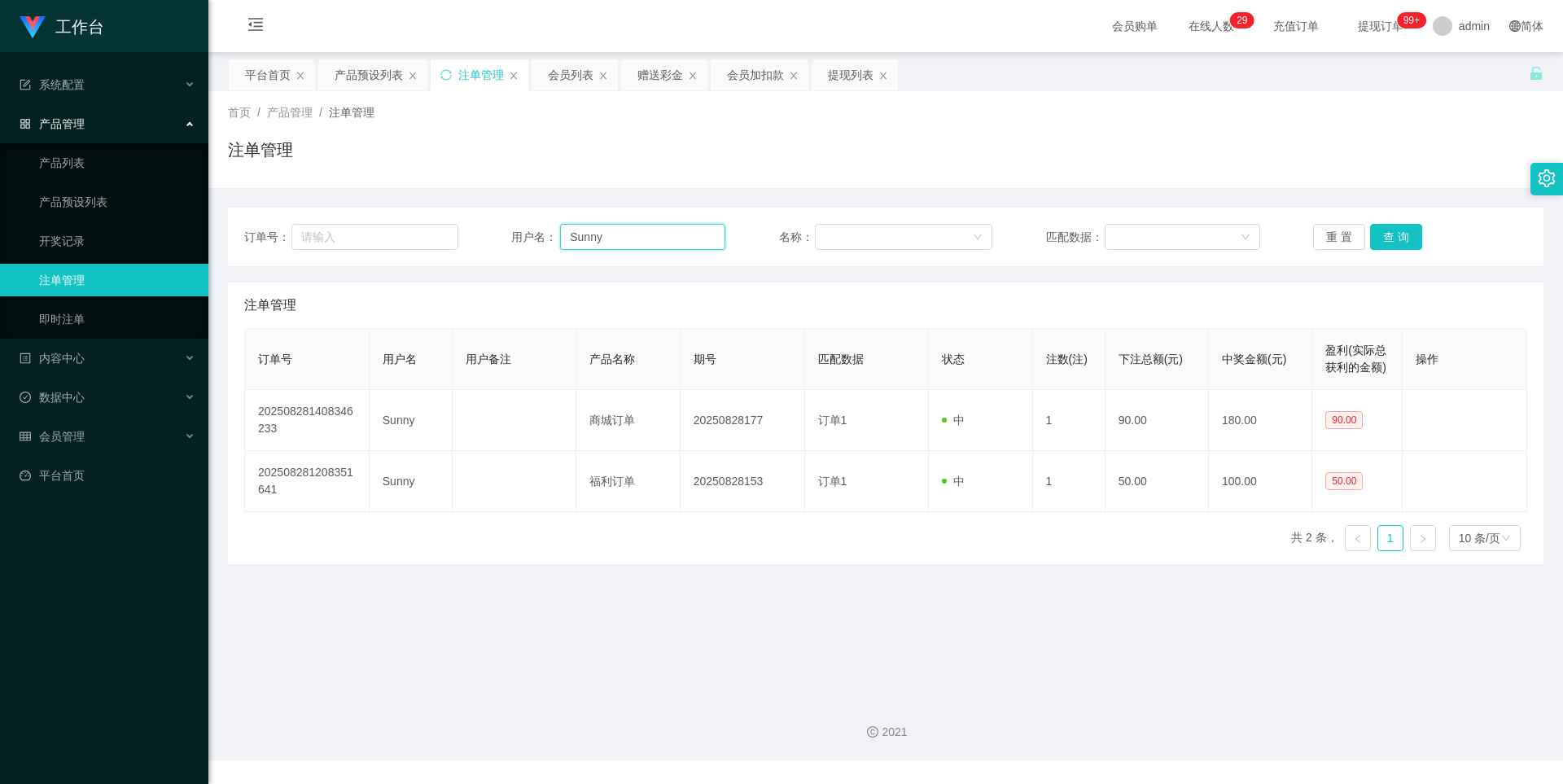
drag, startPoint x: 613, startPoint y: 238, endPoint x: 480, endPoint y: 239, distance: 133.0
click at [480, 239] on div "订单号： 用户名： Sunny 名称： 匹配数据： 重 置 查 询" at bounding box center [886, 237] width 1283 height 26
click at [1395, 232] on button "查 询" at bounding box center [1396, 237] width 52 height 26
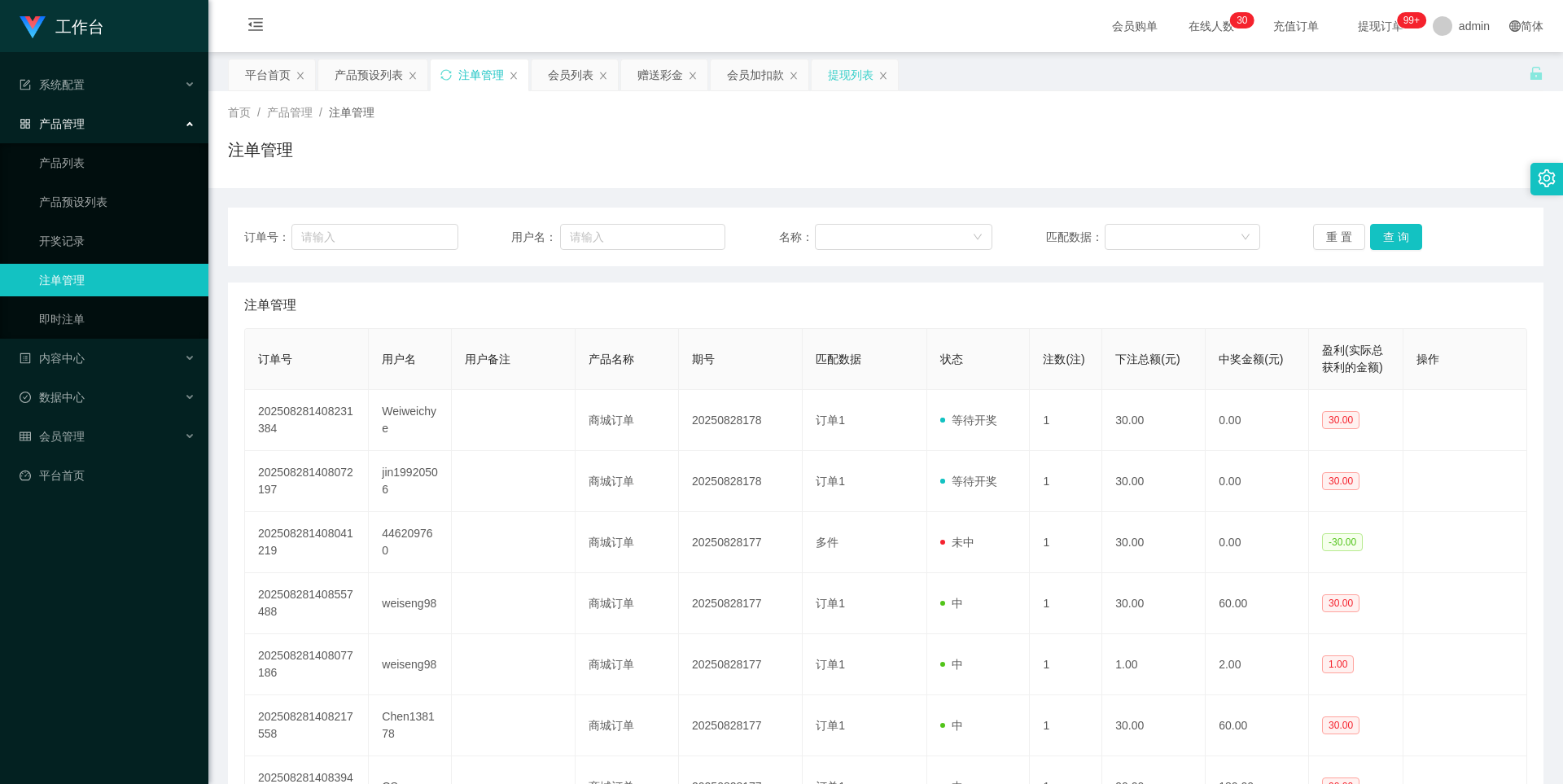
drag, startPoint x: 851, startPoint y: 91, endPoint x: 854, endPoint y: 81, distance: 10.4
click at [851, 88] on div "关闭左侧 关闭右侧 关闭其它 刷新页面 平台首页 产品预设列表 注单管理 会员列表 赠送彩金 会员加扣款 提现列表 首页 / 产品管理 / 注单管理 / 注单…" at bounding box center [885, 555] width 1315 height 994
click at [854, 81] on div "提现列表" at bounding box center [850, 75] width 46 height 31
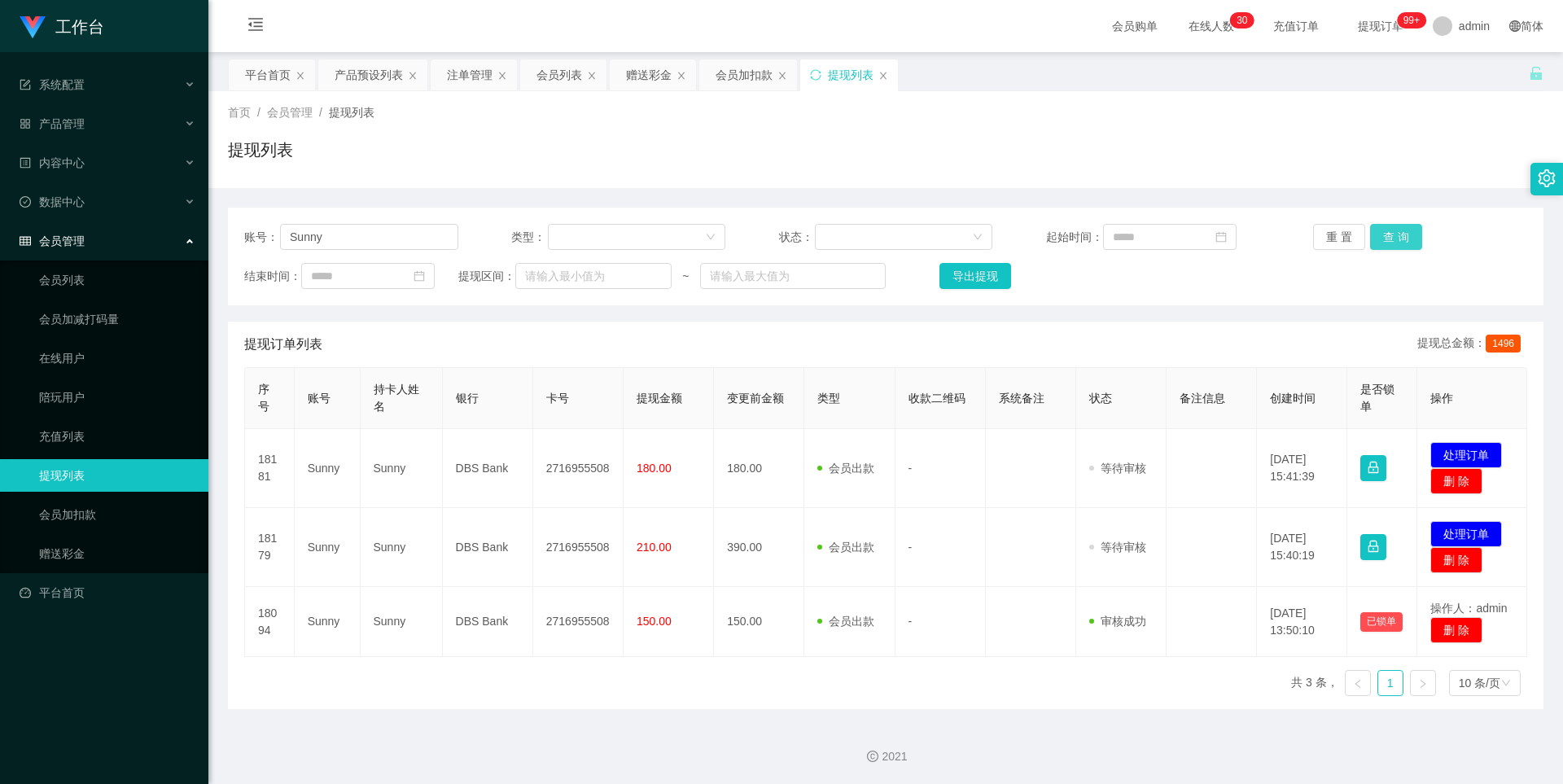
click at [1382, 238] on button "查 询" at bounding box center [1396, 237] width 52 height 26
drag, startPoint x: 328, startPoint y: 235, endPoint x: 282, endPoint y: 234, distance: 46.0
click at [282, 234] on input "Sunny" at bounding box center [369, 237] width 179 height 26
click at [1390, 232] on button "查 询" at bounding box center [1396, 237] width 52 height 26
